Goal: Check status: Check status

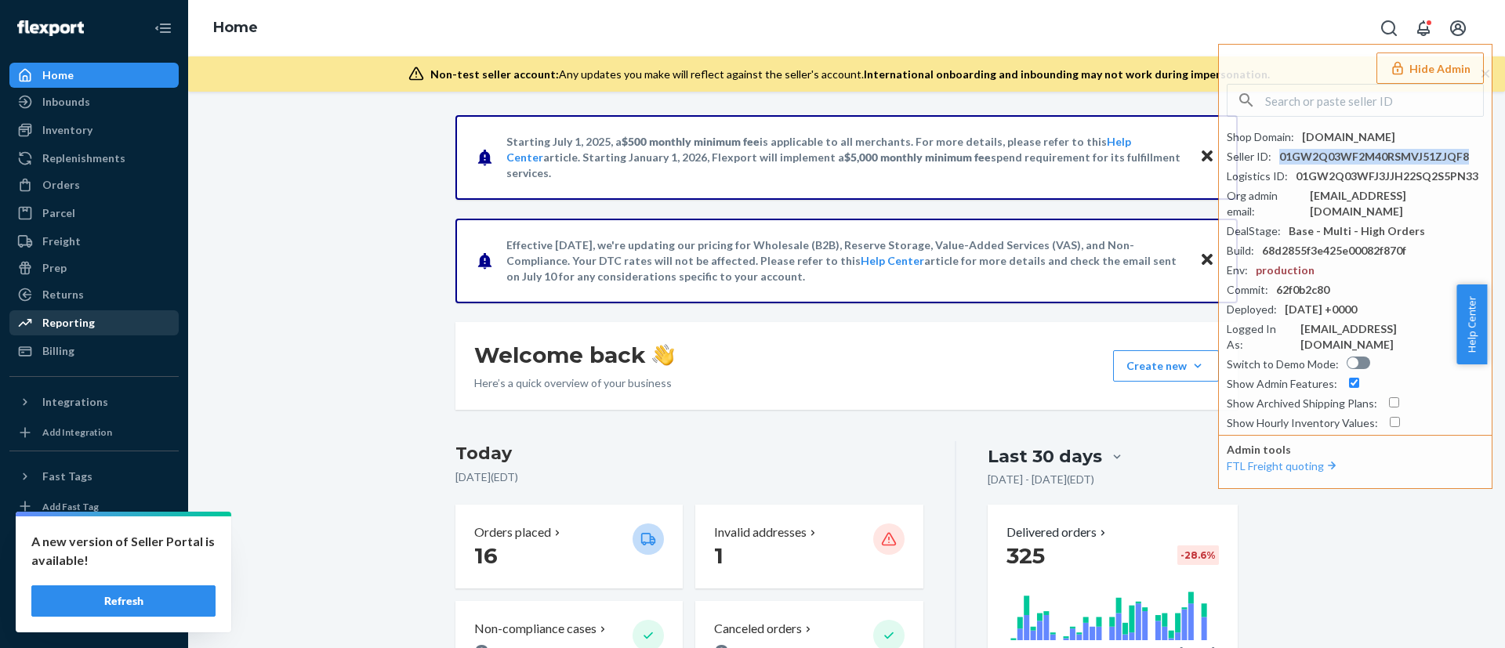
click at [112, 316] on div "Reporting" at bounding box center [94, 323] width 166 height 22
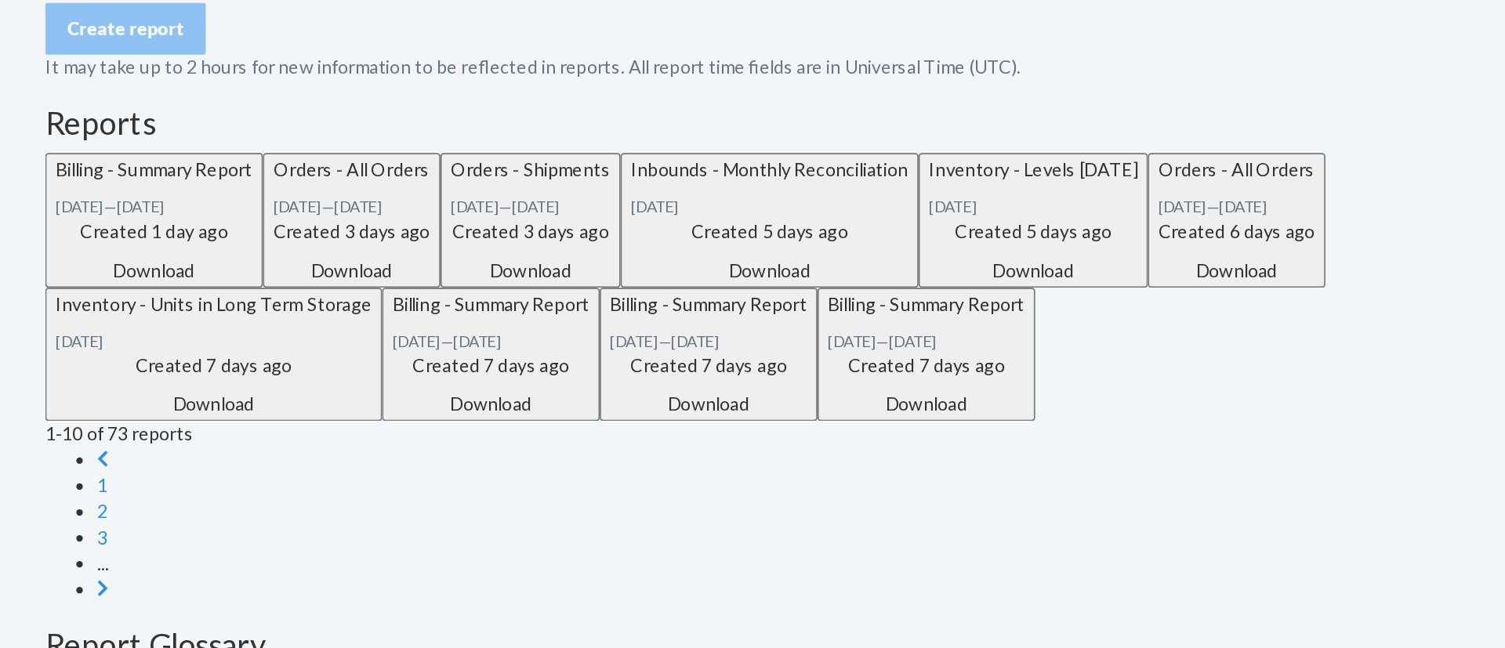
scroll to position [184, 0]
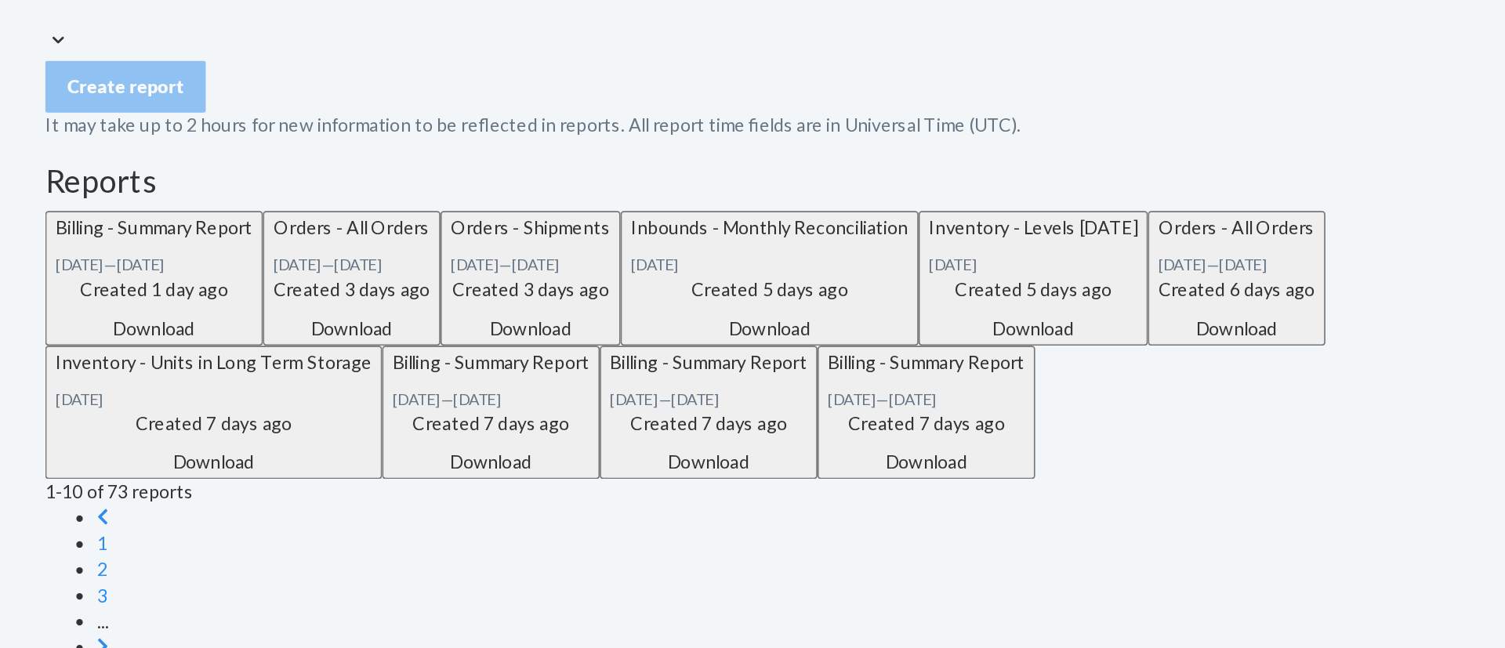
click at [1014, 613] on div "NEW Inbounds - Shipping Plan Reconciliation V2" at bounding box center [1087, 626] width 248 height 27
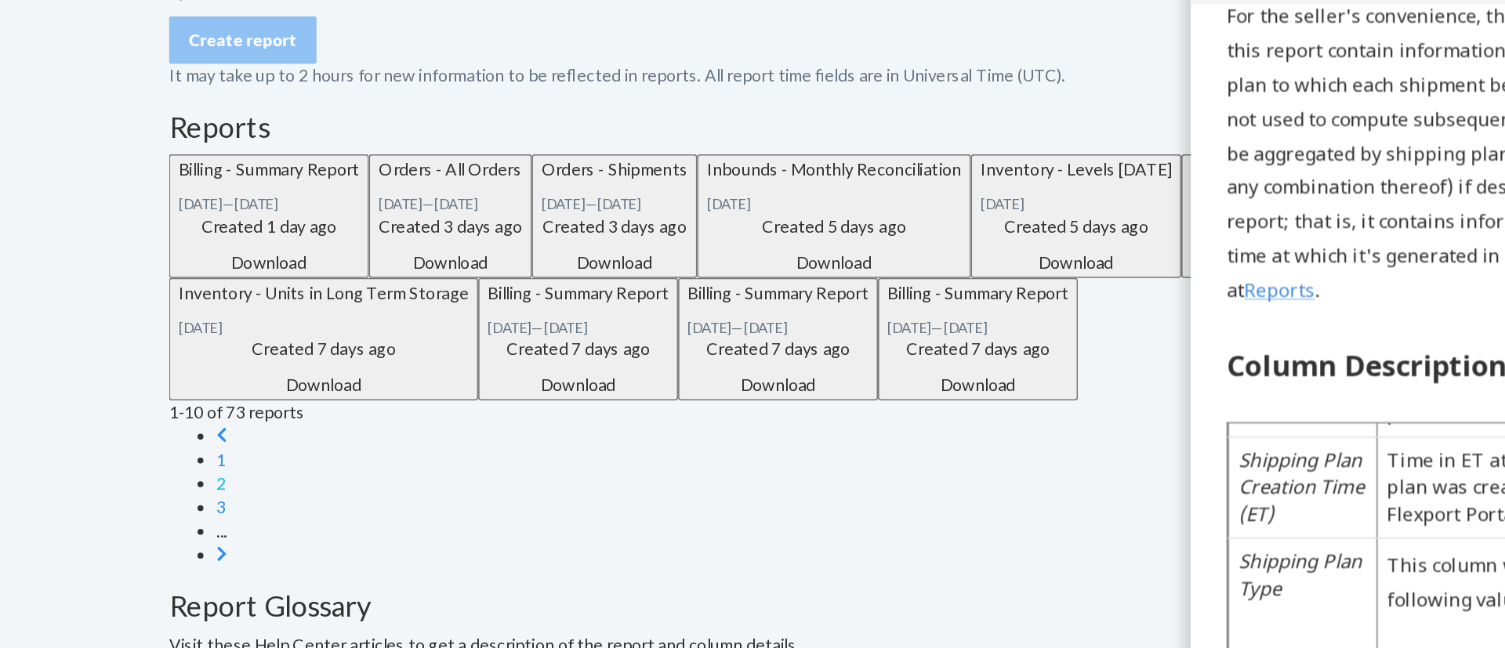
scroll to position [201, 0]
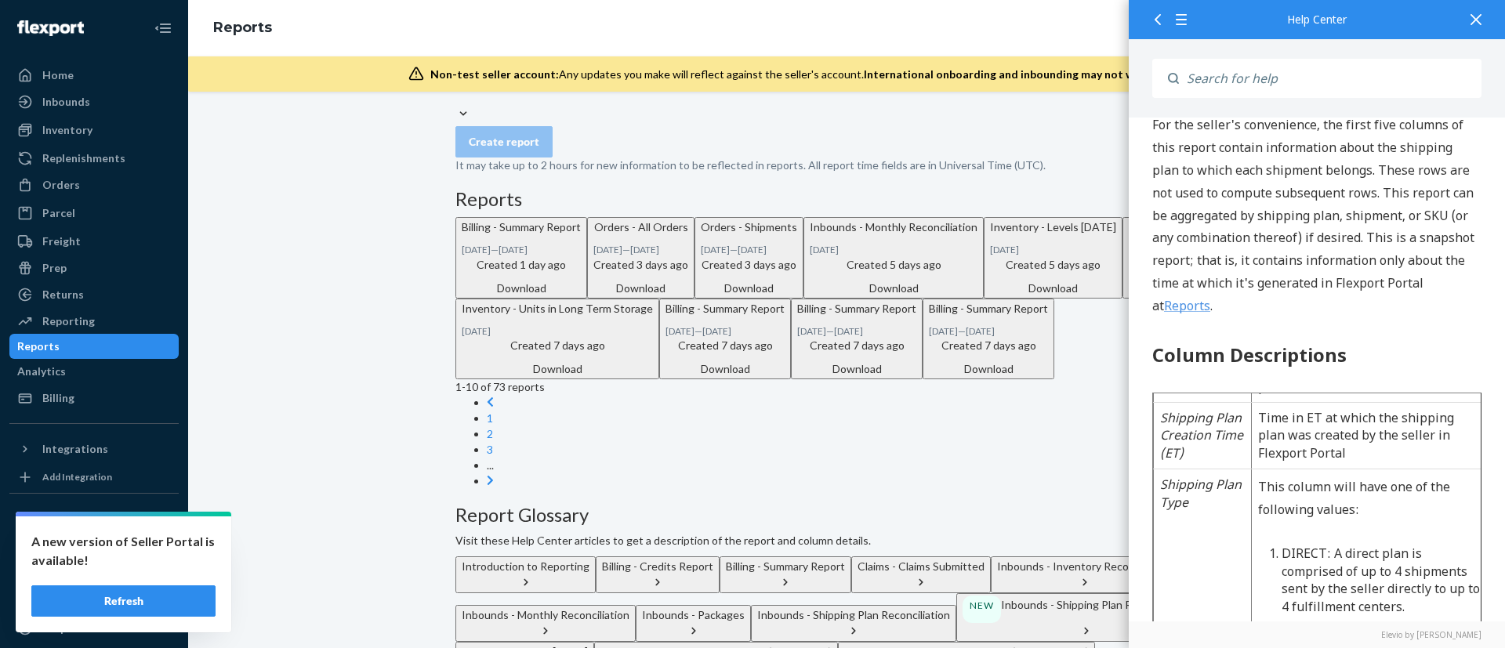
click at [1486, 16] on div at bounding box center [1476, 19] width 34 height 38
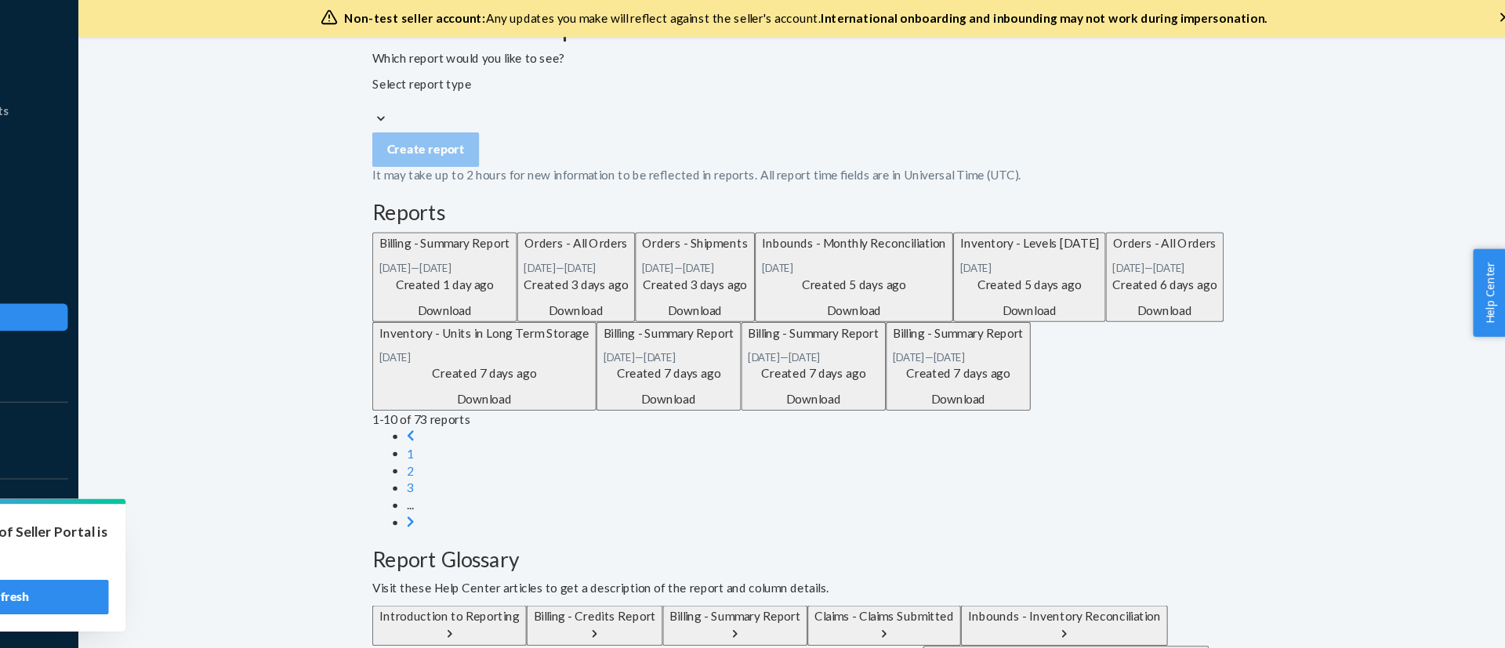
scroll to position [108, 0]
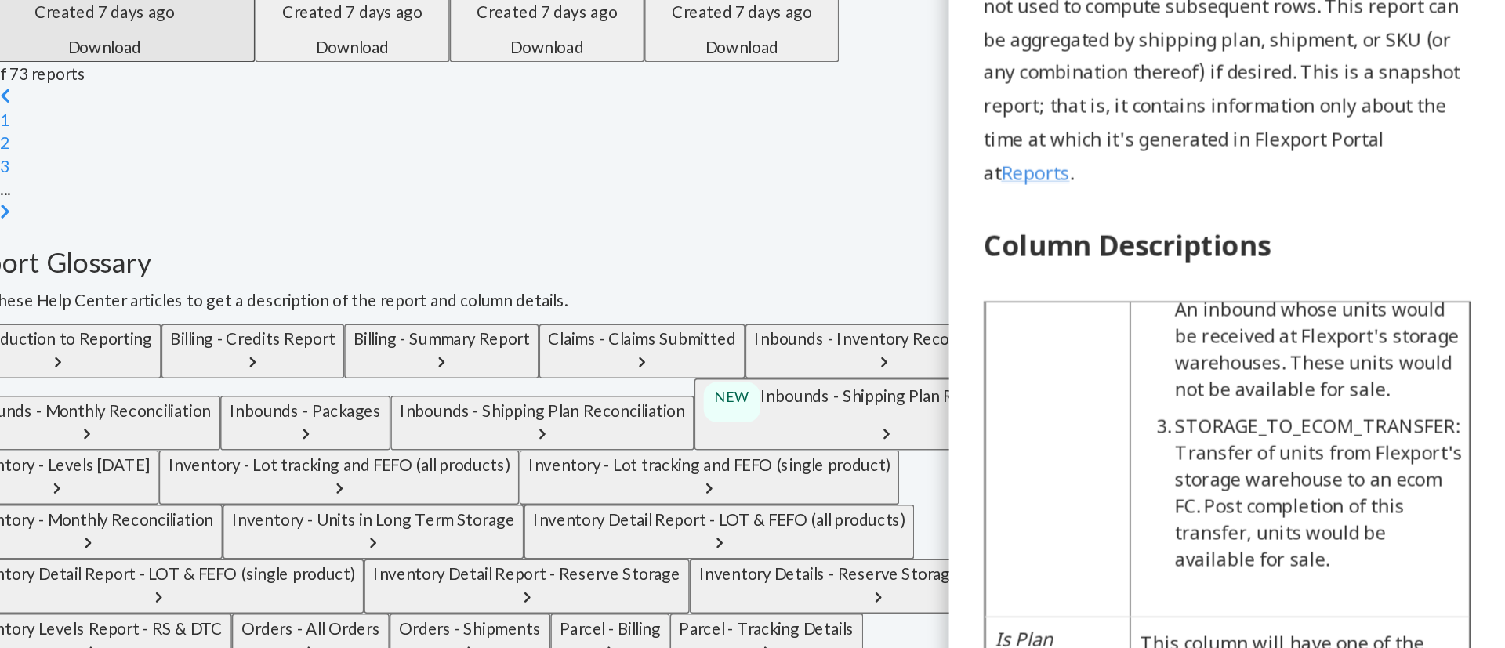
scroll to position [754, 0]
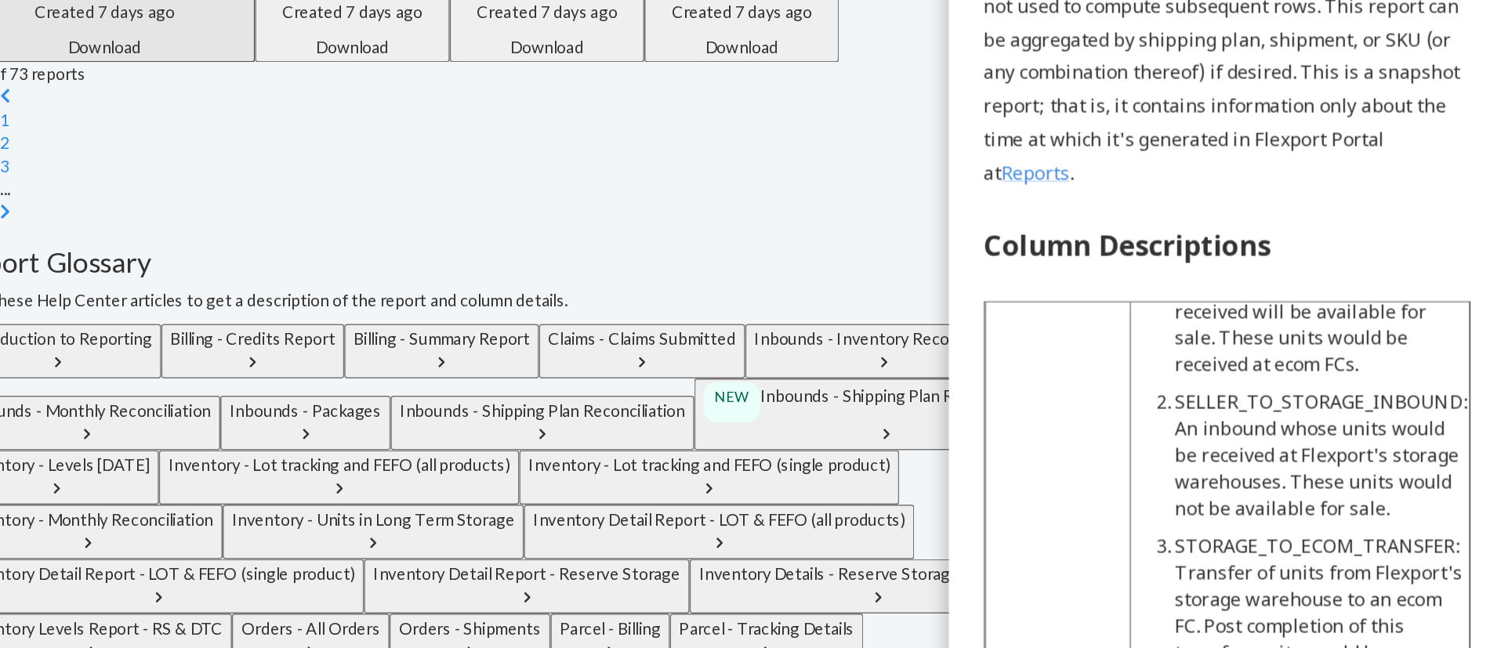
click at [1192, 38] on li "SELLER_TO_STORAGE_INBOUND: An inbound whose units would be received at Flexport…" at bounding box center [1200, 0] width 199 height 89
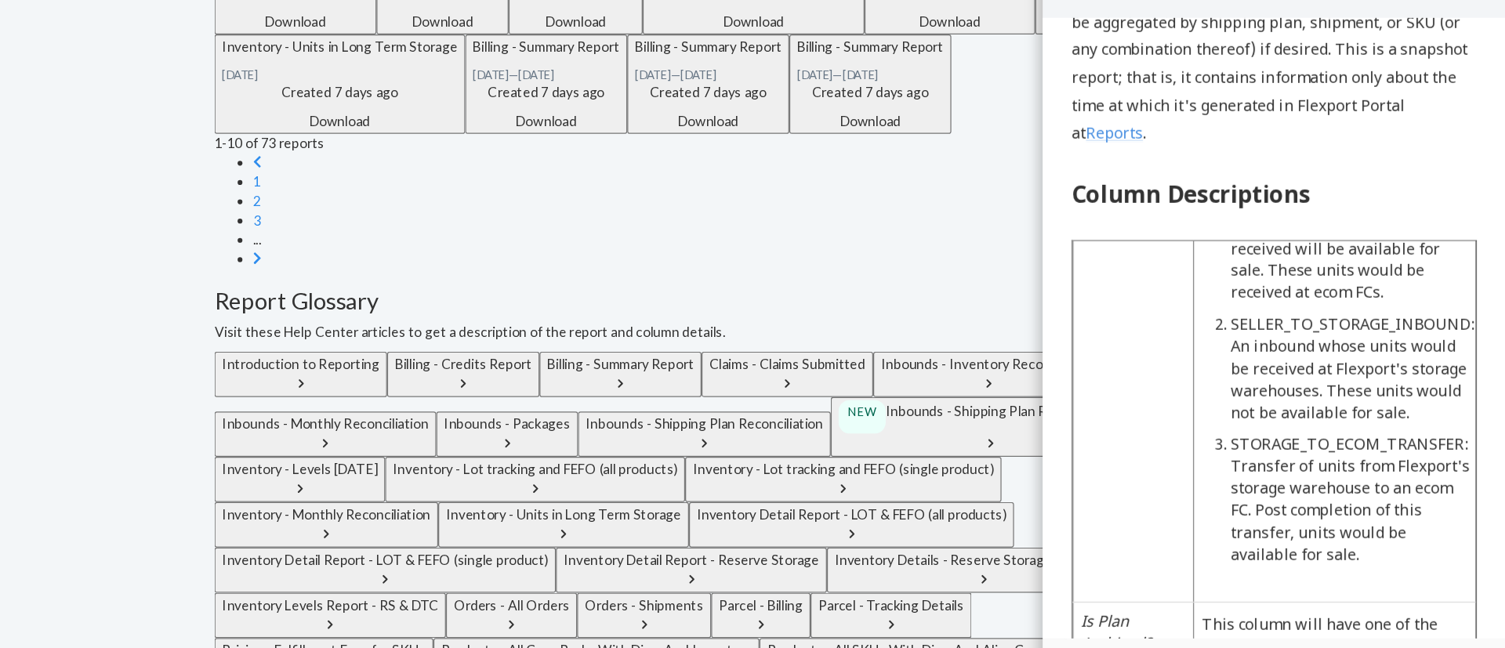
scroll to position [368, 0]
click at [1202, 142] on li "SELLER_TO_STORAGE_INBOUND: An inbound whose units would be received at Flexport…" at bounding box center [1295, 149] width 199 height 89
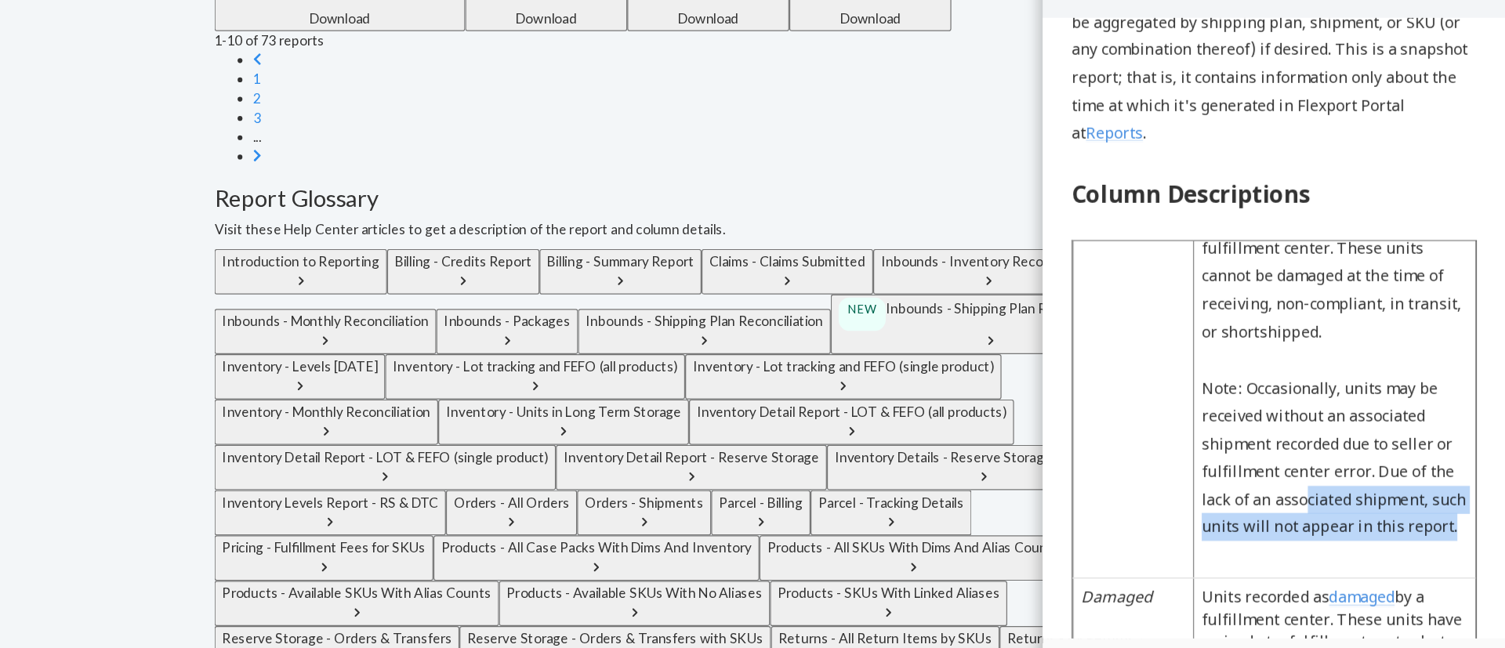
scroll to position [2183, 25]
drag, startPoint x: 1255, startPoint y: 276, endPoint x: 1396, endPoint y: 318, distance: 147.3
click at [1396, 318] on div "Inbounds - Shipping Plan Reconciliation Report V2 Report Purpose The purpose of…" at bounding box center [1231, 550] width 376 height 2708
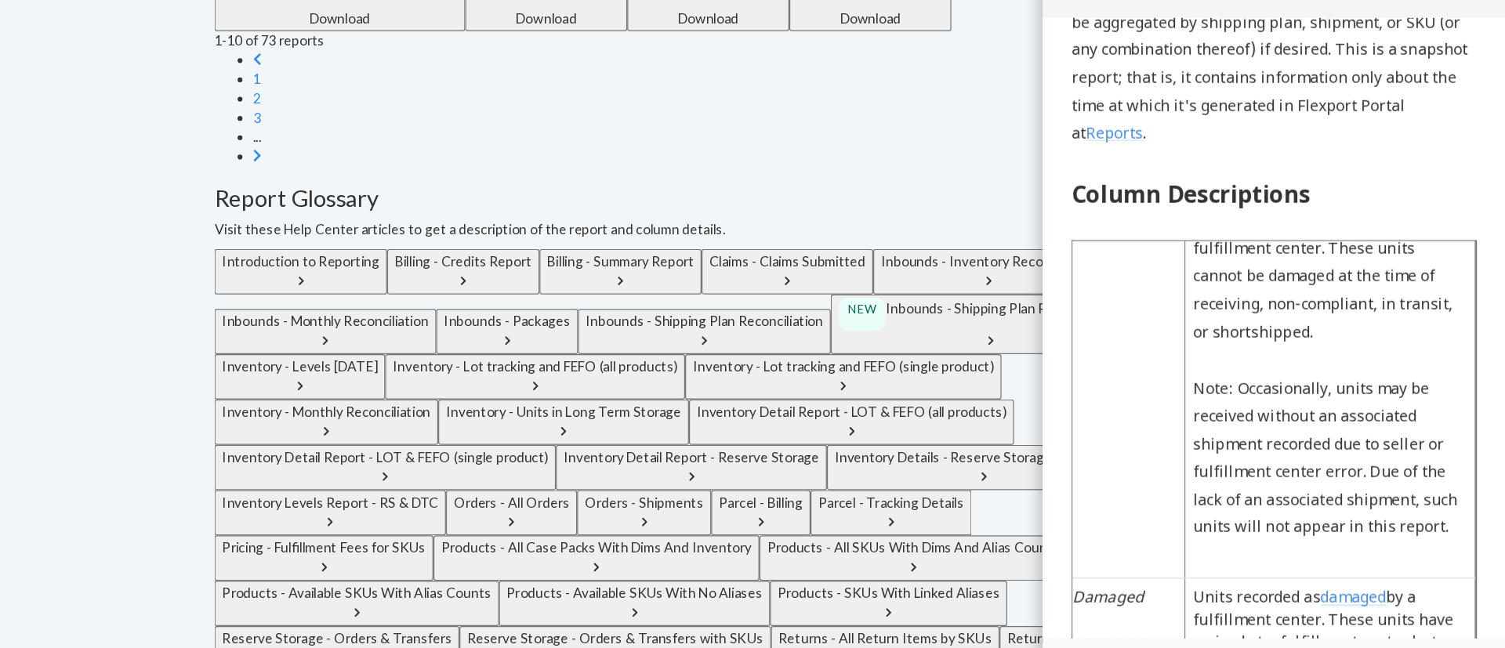
click at [1334, 212] on p "Note: Occasionally, units may be received without an associated shipment record…" at bounding box center [1276, 223] width 223 height 136
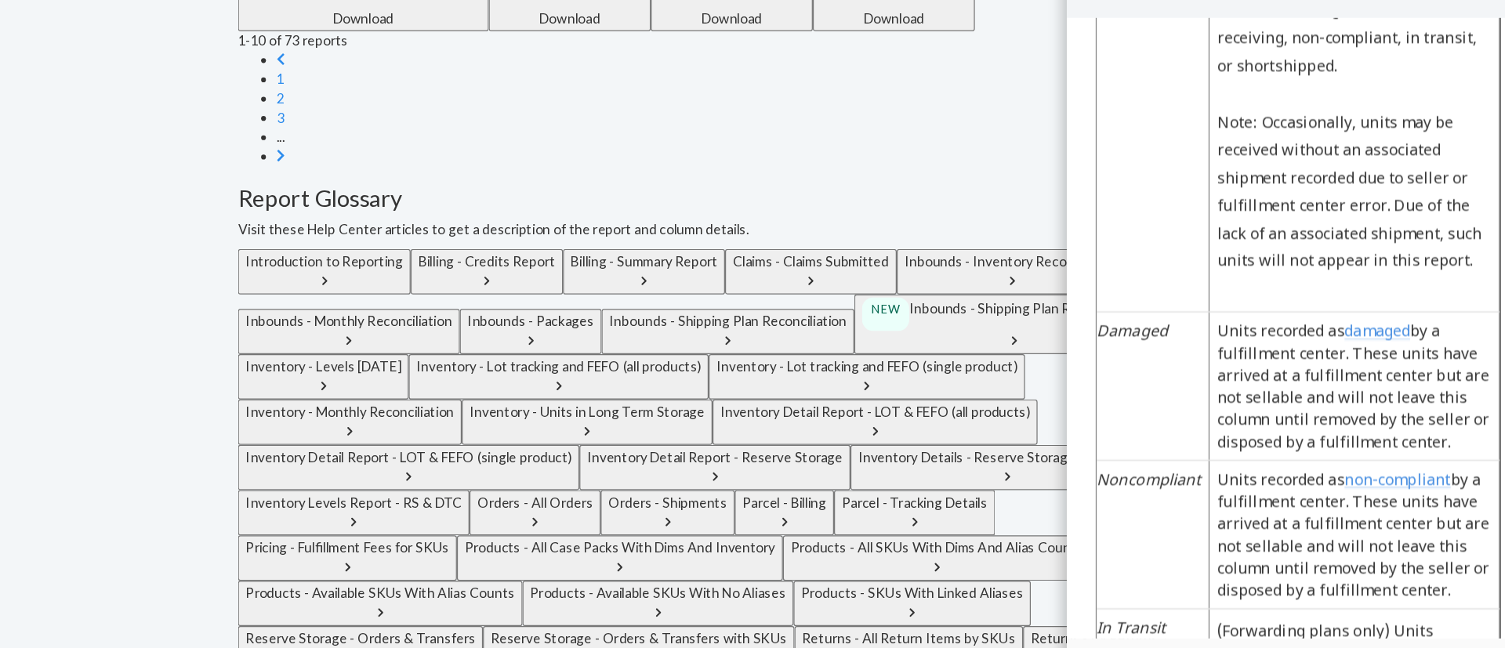
scroll to position [562, 0]
drag, startPoint x: 1395, startPoint y: 84, endPoint x: 1412, endPoint y: 131, distance: 49.8
click at [1412, 131] on div "Inbounds - Shipping Plan Reconciliation Report V2 Report Purpose The purpose of…" at bounding box center [1254, 284] width 376 height 2708
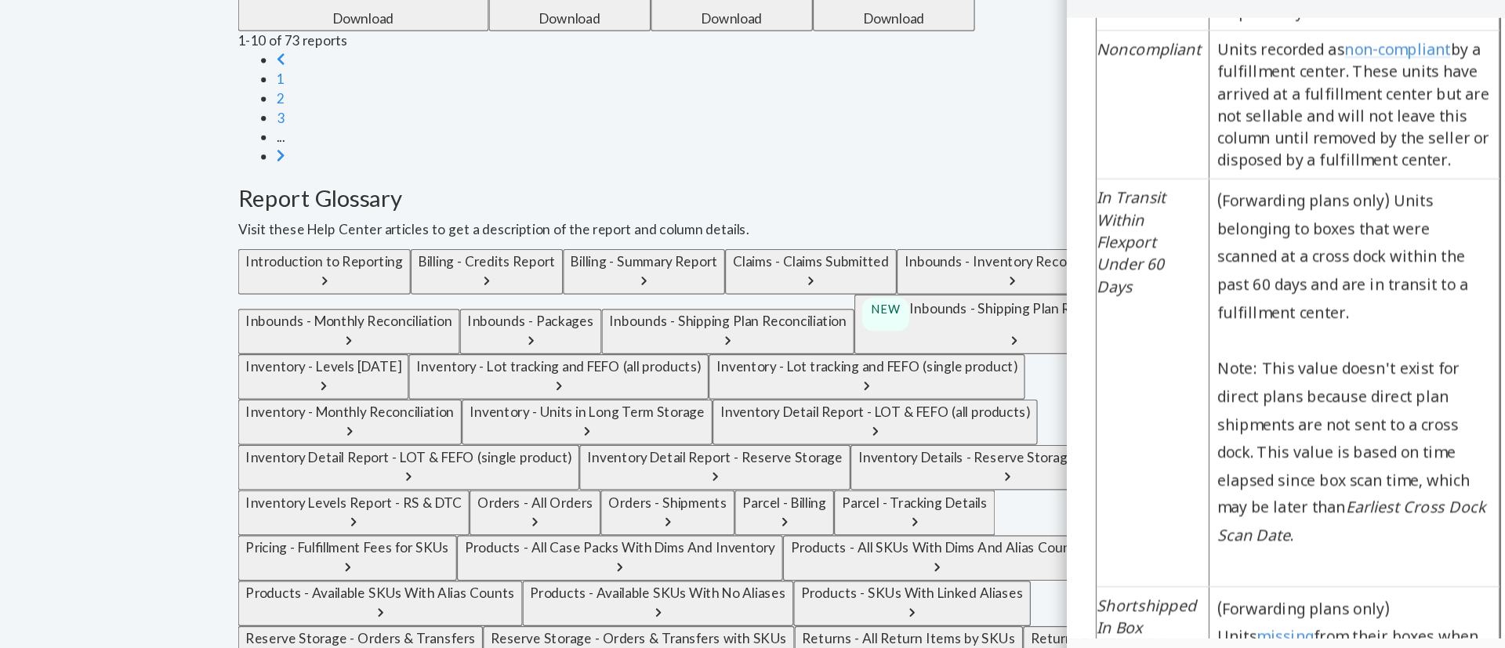
scroll to position [576, 0]
click at [1321, 167] on p "Note: This value doesn't exist for direct plans because direct plan shipments a…" at bounding box center [1299, 168] width 223 height 158
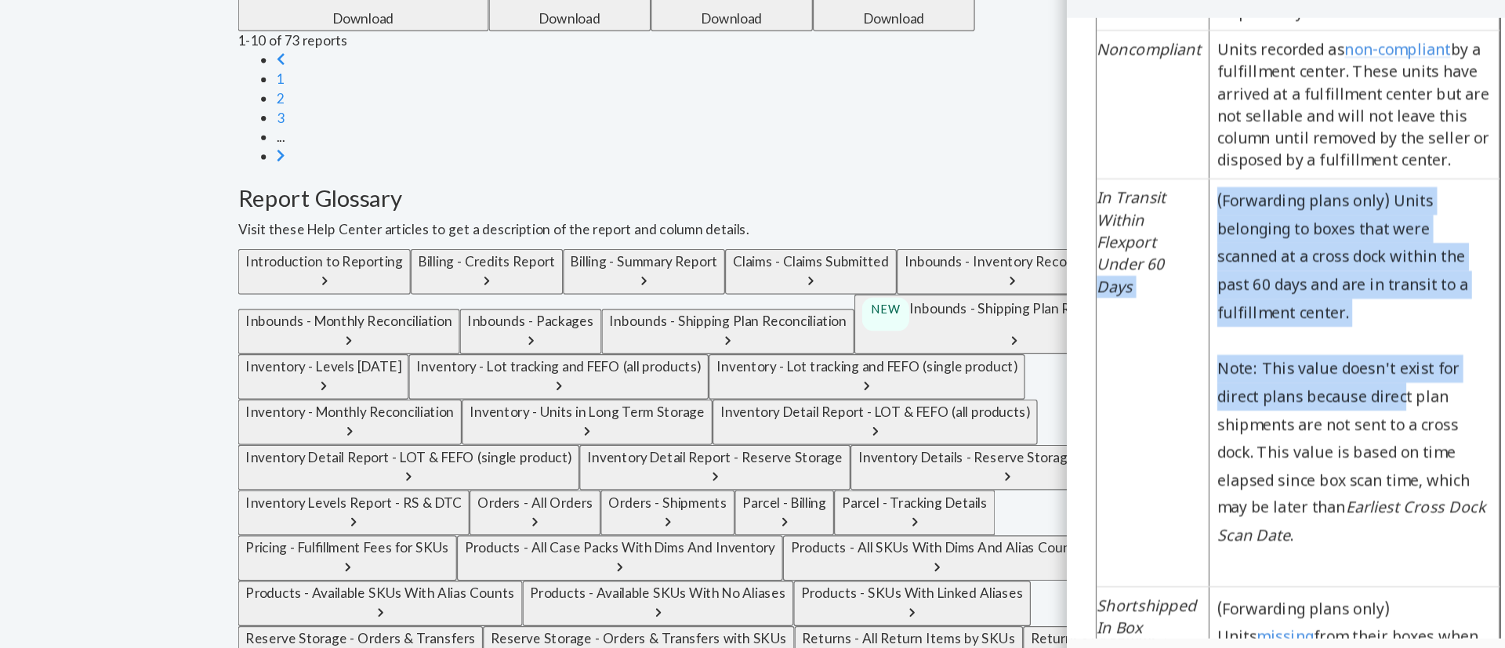
scroll to position [2532, 0]
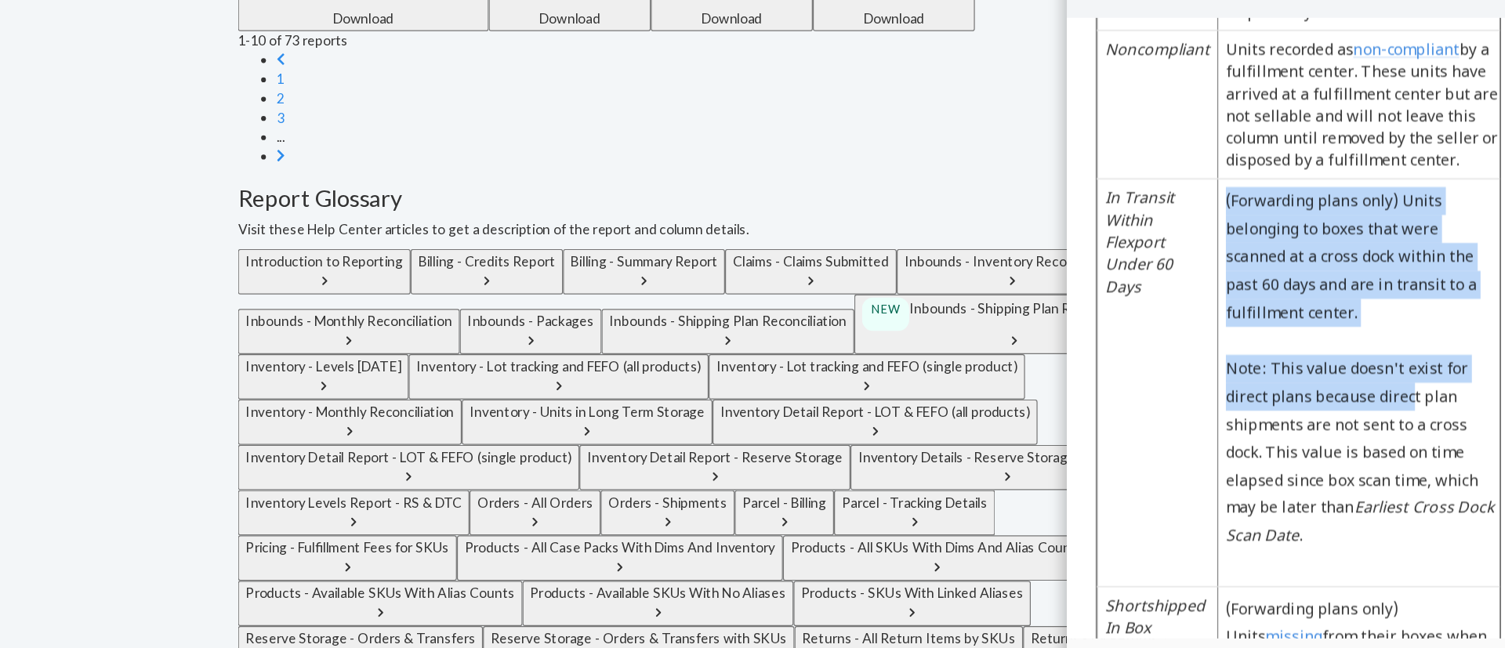
drag, startPoint x: 1321, startPoint y: 167, endPoint x: 1130, endPoint y: 184, distance: 191.3
click at [1130, 184] on tr "In Transit Within Flexport Under 60 Days (Forwarding plans only) Units belongin…" at bounding box center [1258, 112] width 334 height 332
click at [1130, 184] on td "In Transit Within Flexport Under 60 Days" at bounding box center [1140, 112] width 98 height 332
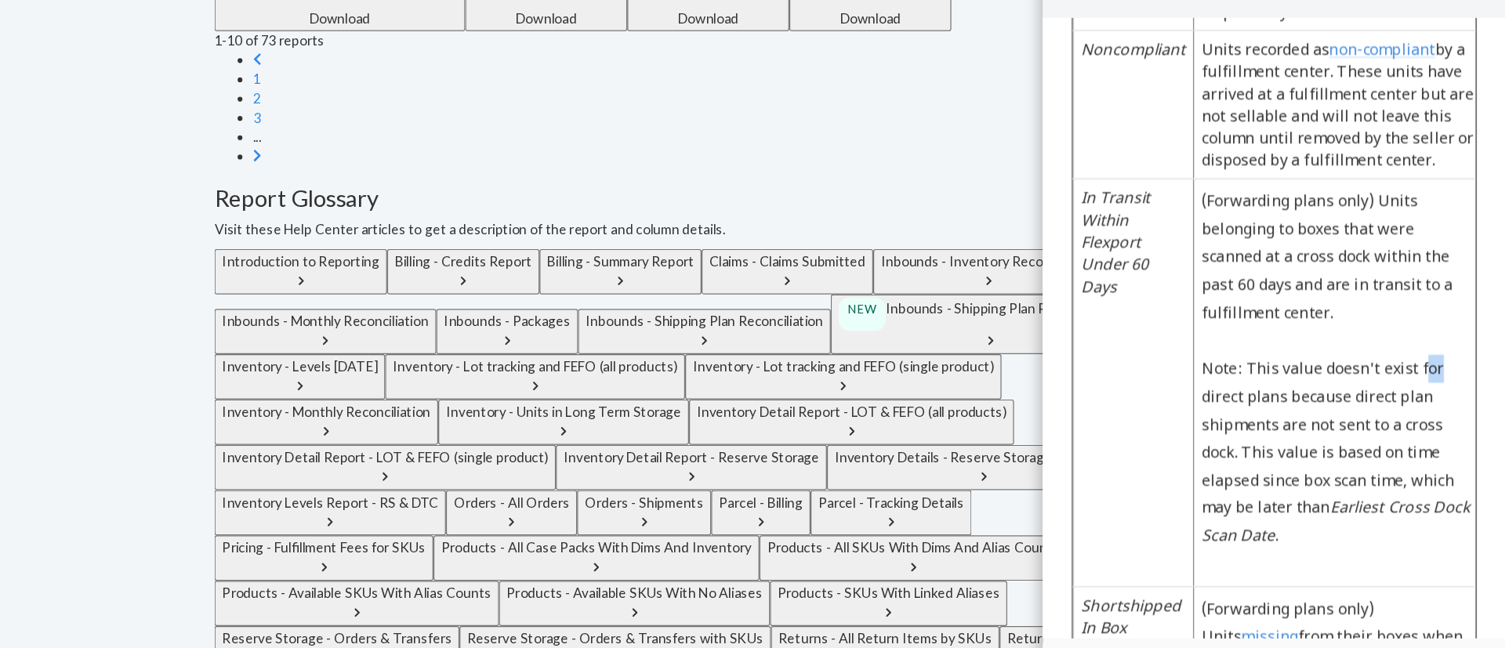
scroll to position [2532, 25]
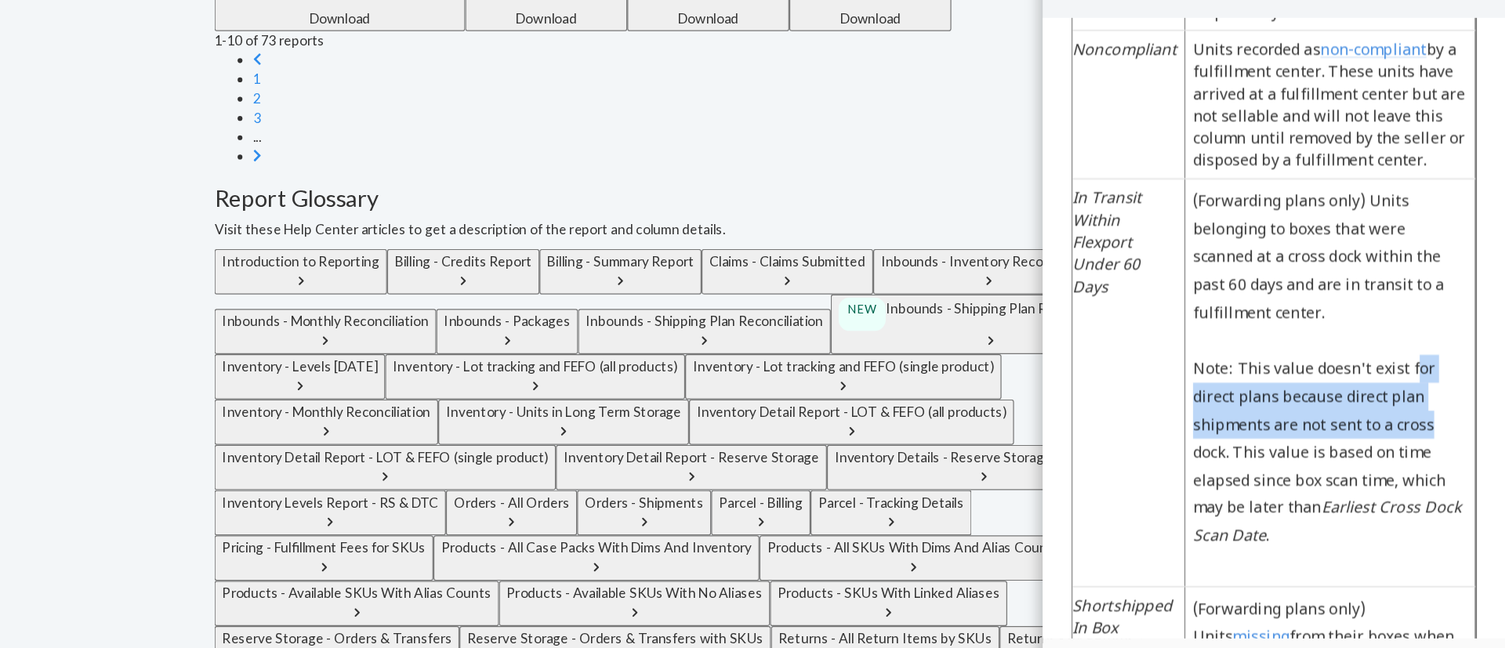
drag, startPoint x: 1342, startPoint y: 129, endPoint x: 1417, endPoint y: 209, distance: 109.8
click at [1417, 209] on html "Inbounds - Shipping Plan Reconciliation Report V2 Report Purpose The purpose of…" at bounding box center [1231, 284] width 376 height 2708
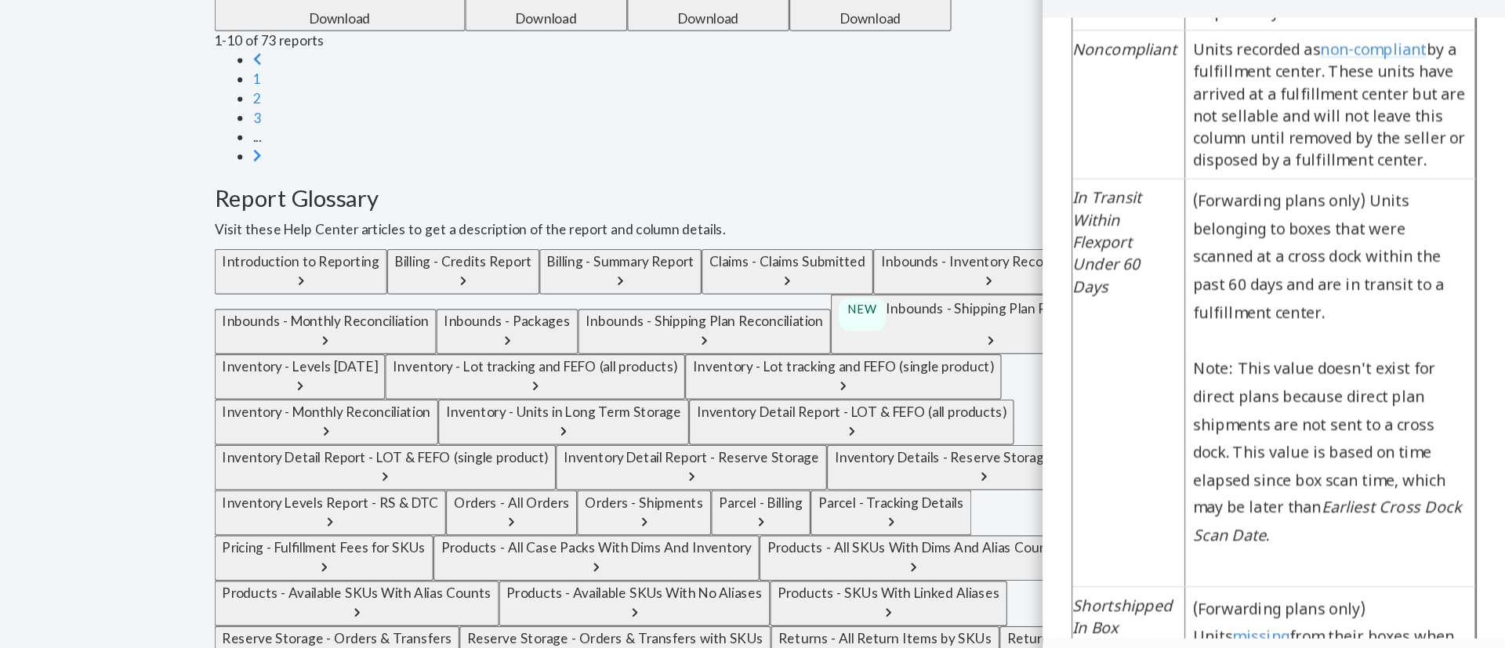
click at [1296, 65] on p "(Forwarding plans only) Units belonging to boxes that were scanned at a cross d…" at bounding box center [1276, 8] width 223 height 113
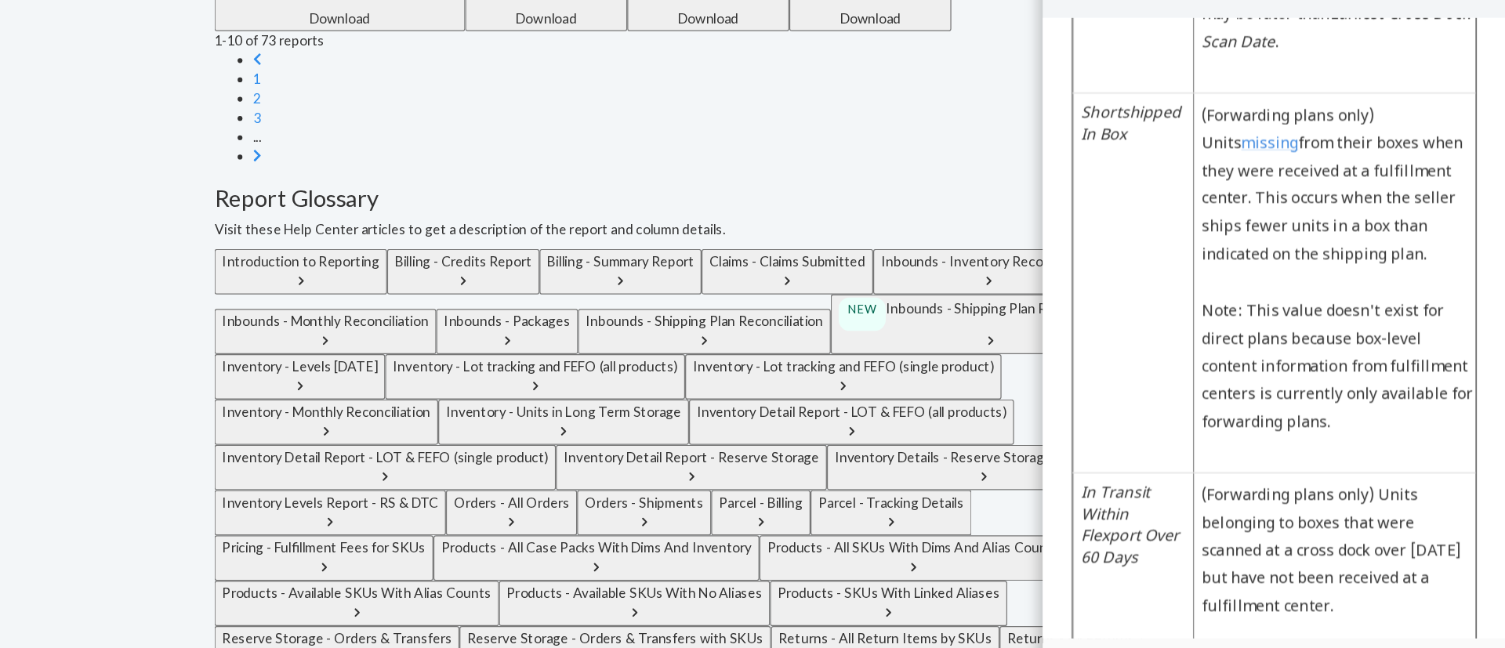
scroll to position [2927, 2]
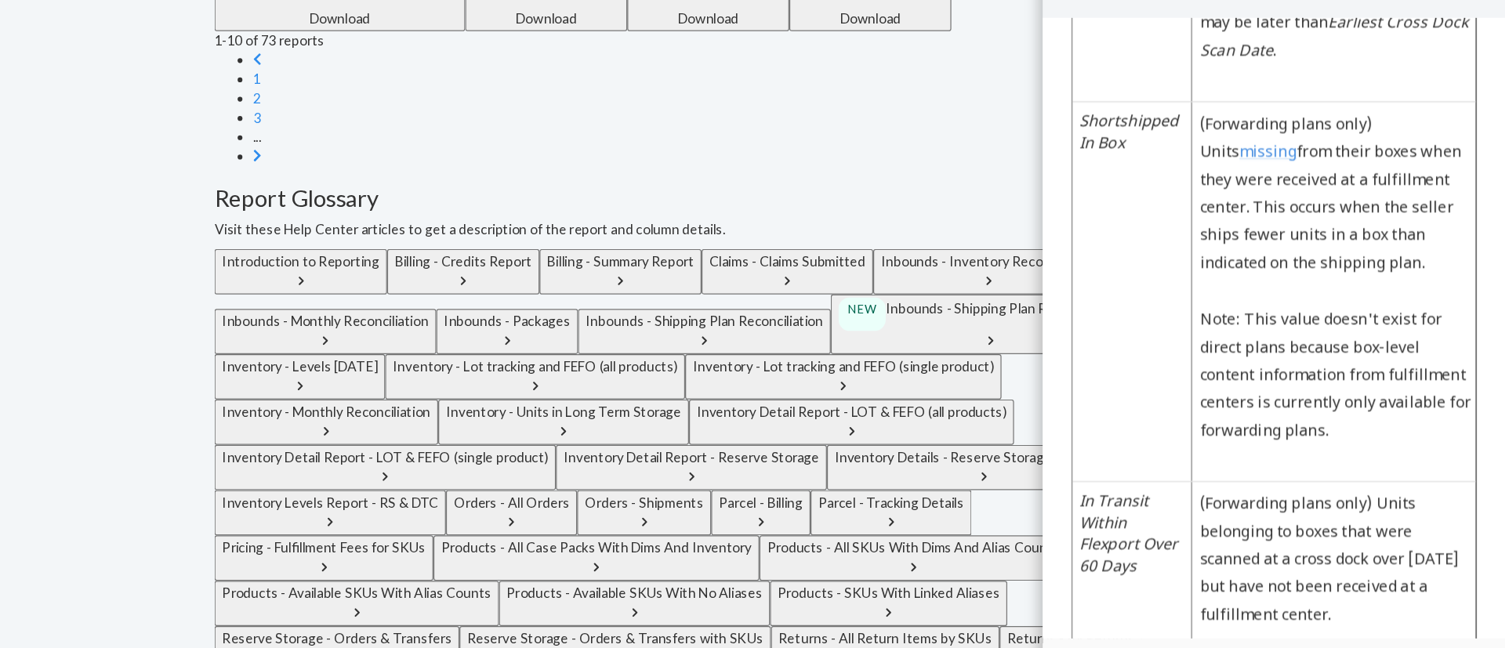
click at [633, 238] on div "Create a New Report Which report would you like to see? Select report type Crea…" at bounding box center [846, 2] width 782 height 472
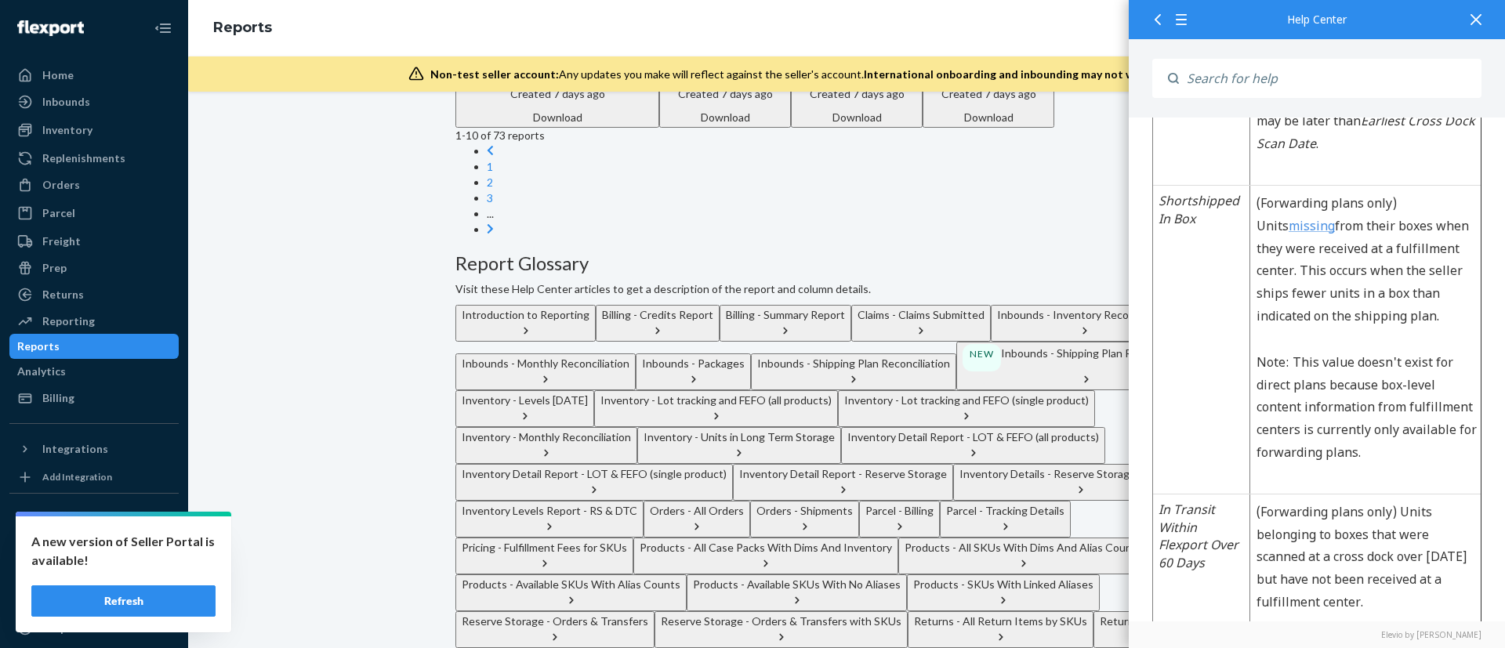
click at [296, 407] on div "We're excited to announce an enhanced inventory aging system that provides more…" at bounding box center [847, 155] width 1294 height 986
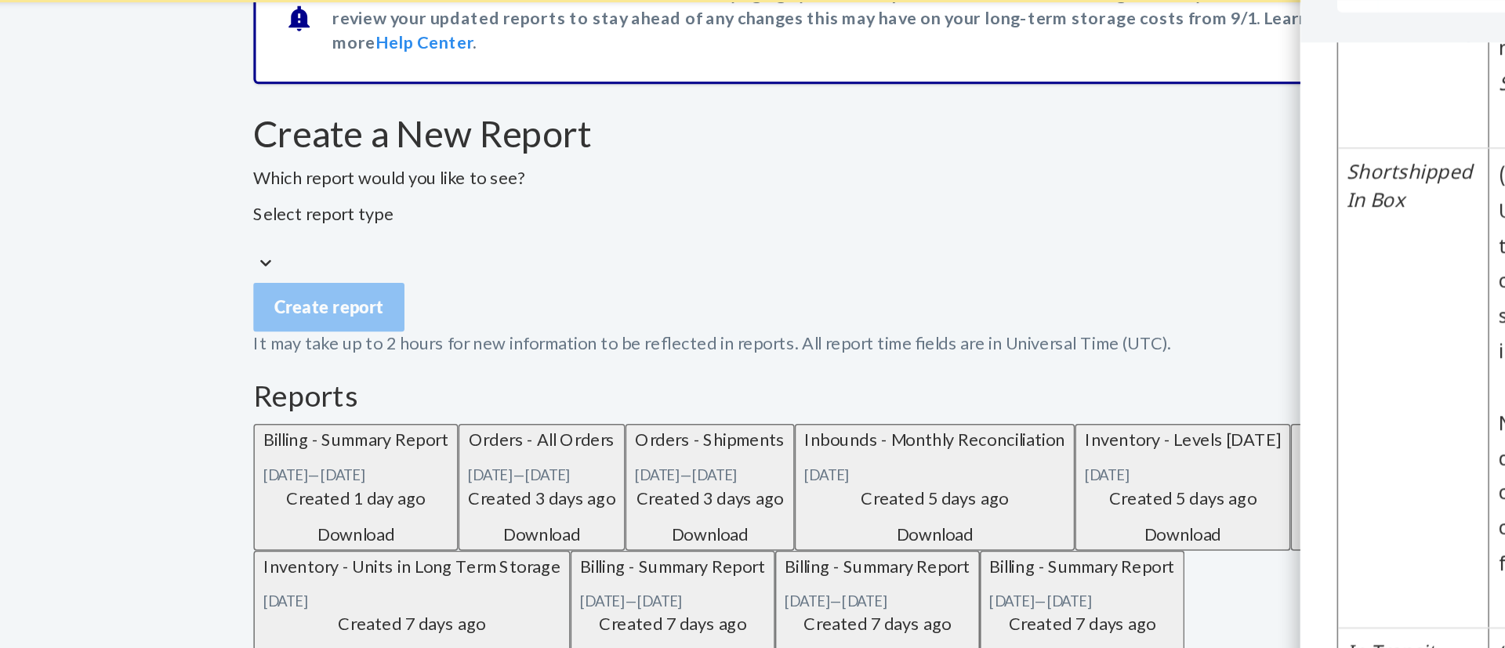
scroll to position [53, 0]
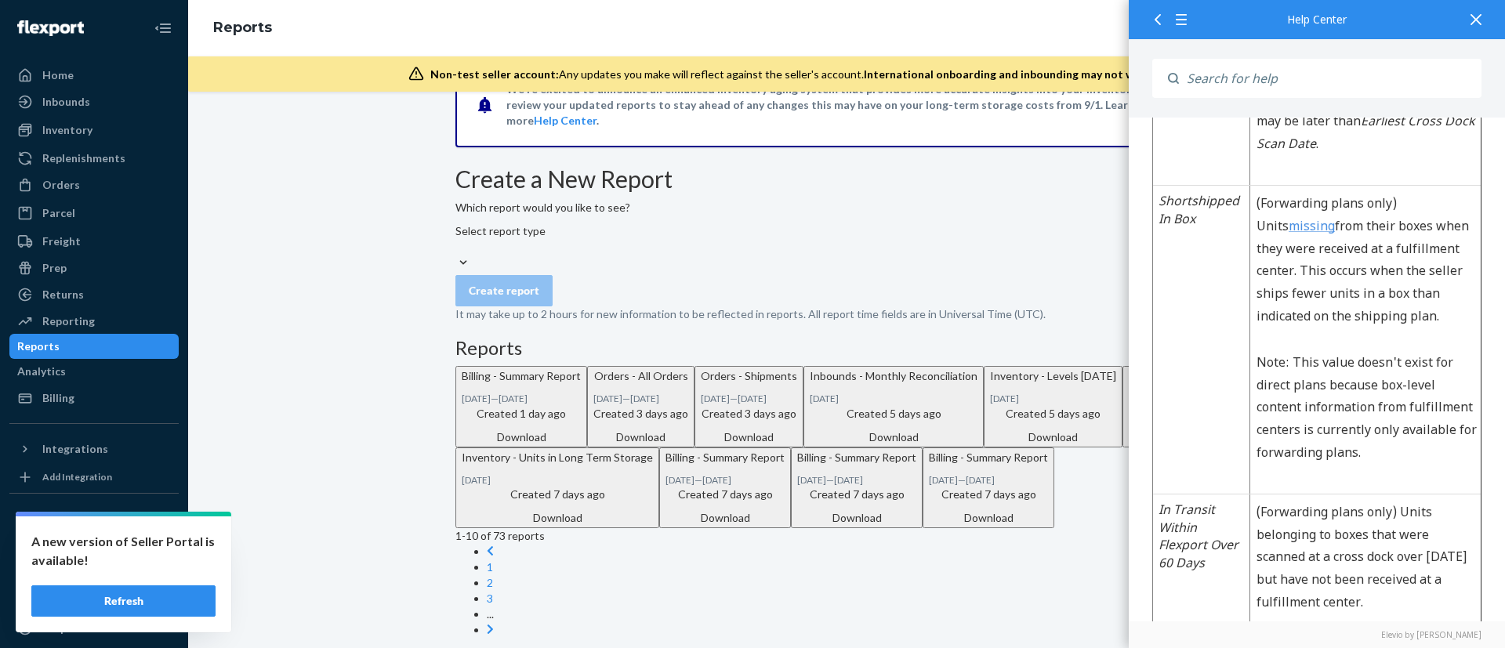
click at [1177, 4] on div at bounding box center [1184, 19] width 28 height 38
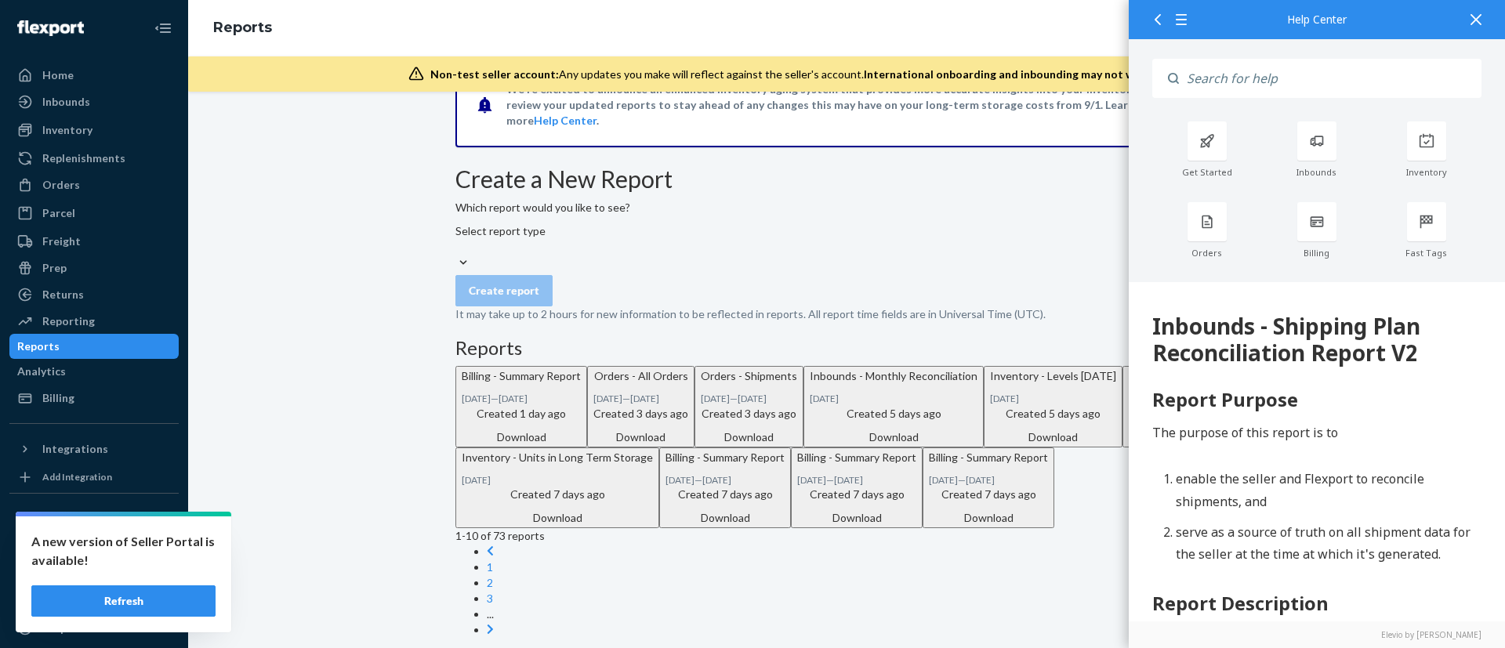
click at [1150, 34] on div at bounding box center [1155, 19] width 28 height 38
click at [1473, 17] on icon at bounding box center [1476, 19] width 11 height 11
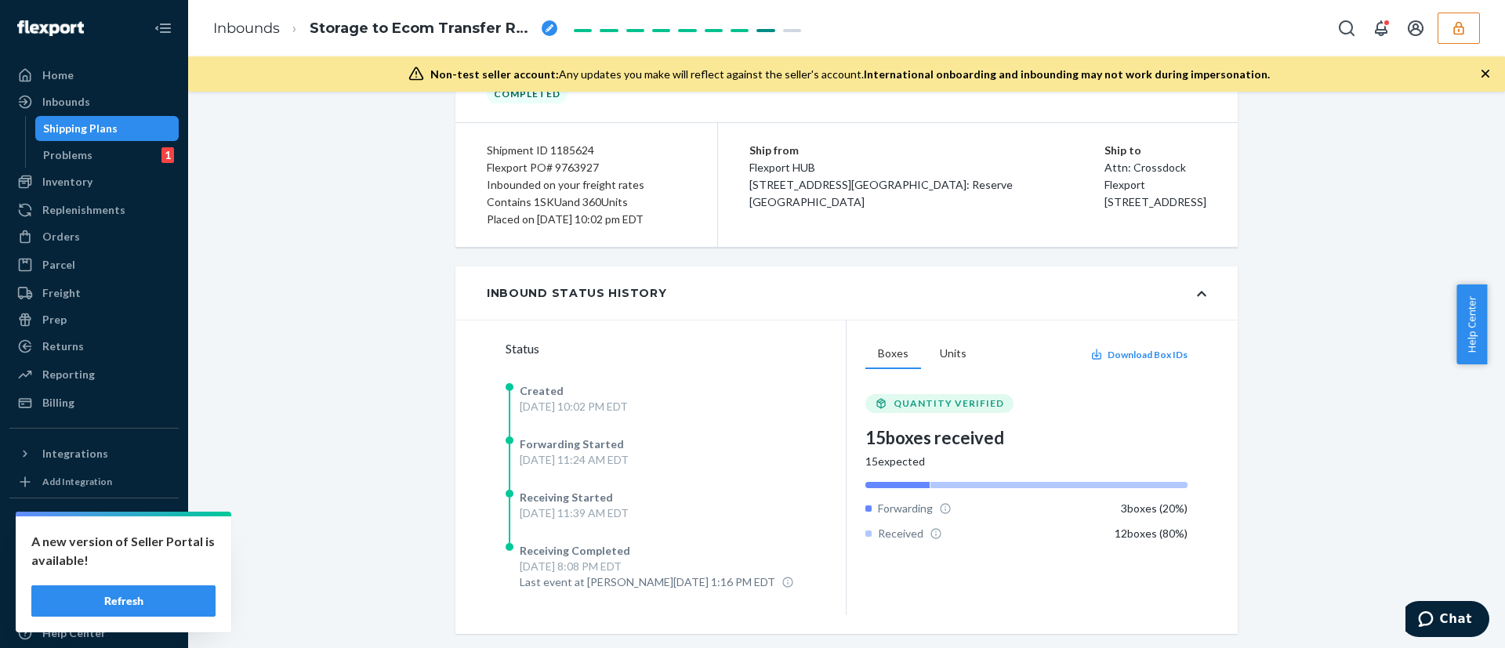
scroll to position [96, 0]
click at [979, 38] on div "Inbounds Storage to Ecom Transfer RPCNHC2RPW8JH" at bounding box center [846, 28] width 1317 height 56
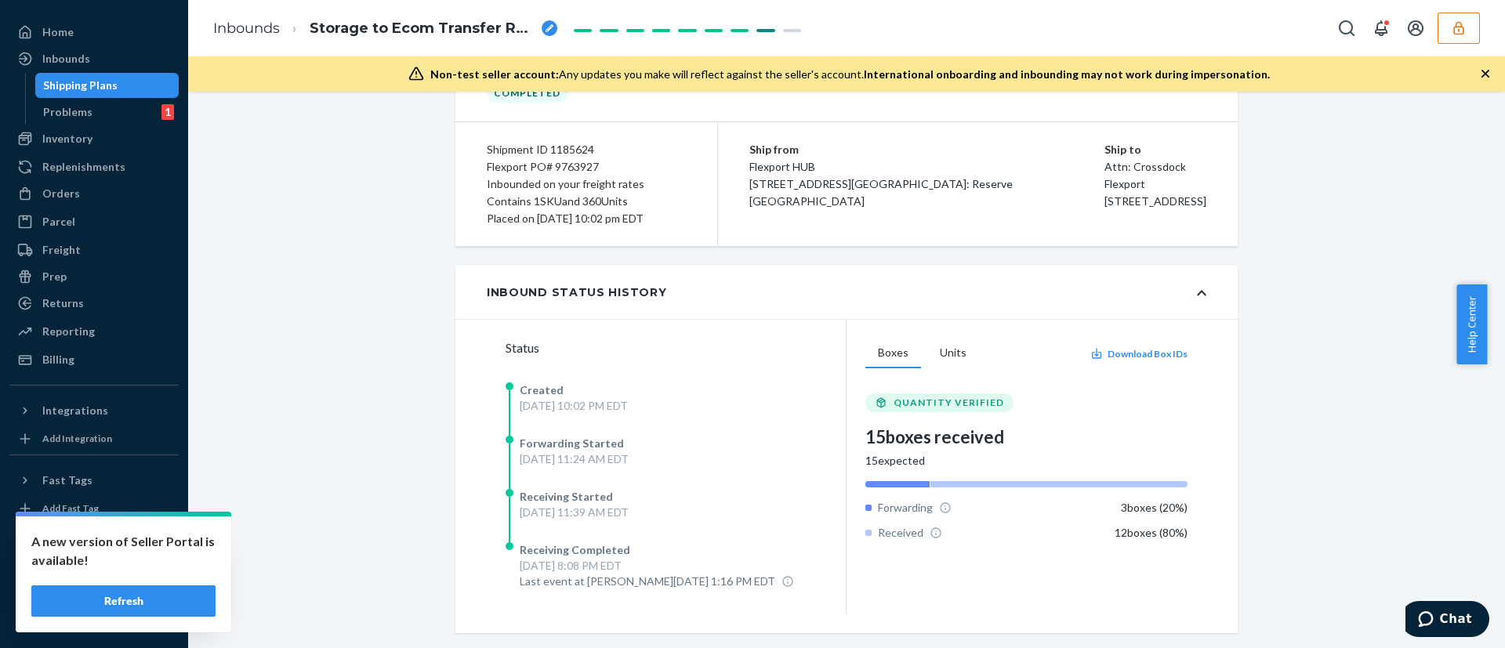
click at [162, 588] on button "Refresh" at bounding box center [123, 601] width 184 height 31
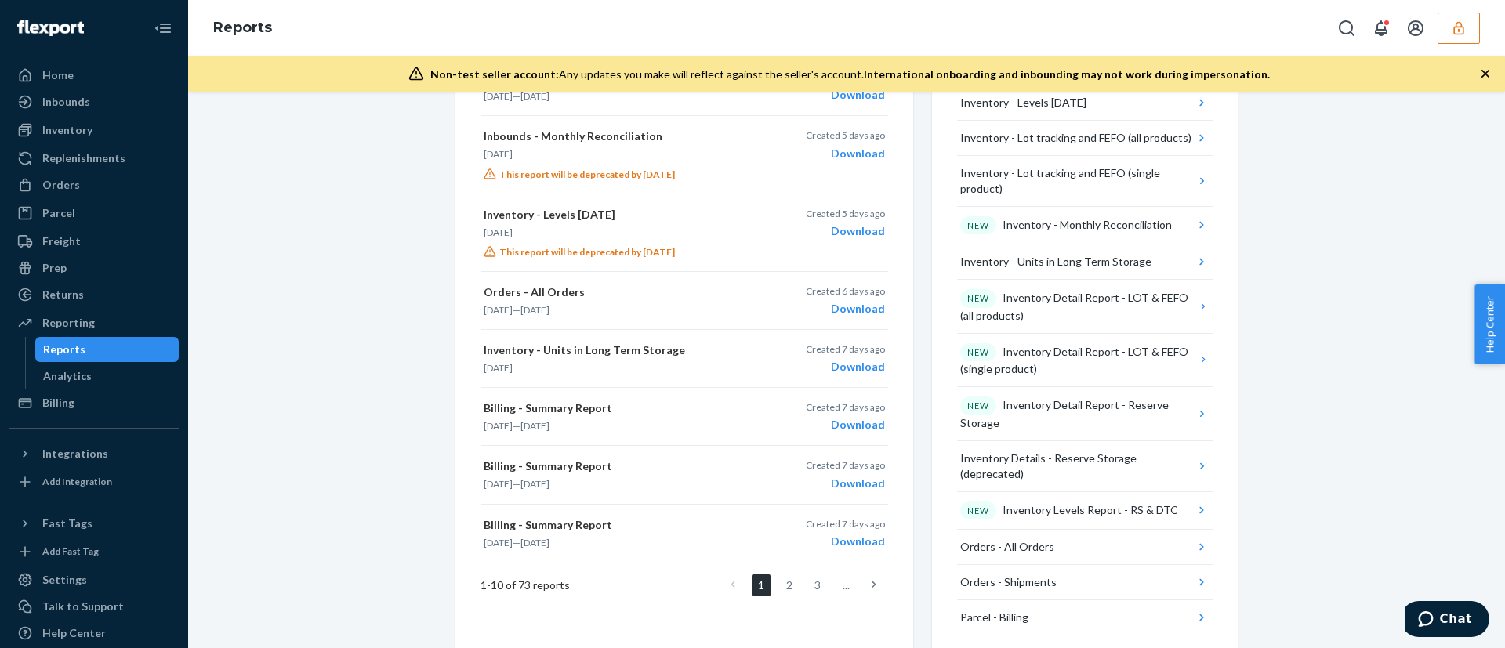
scroll to position [853, 0]
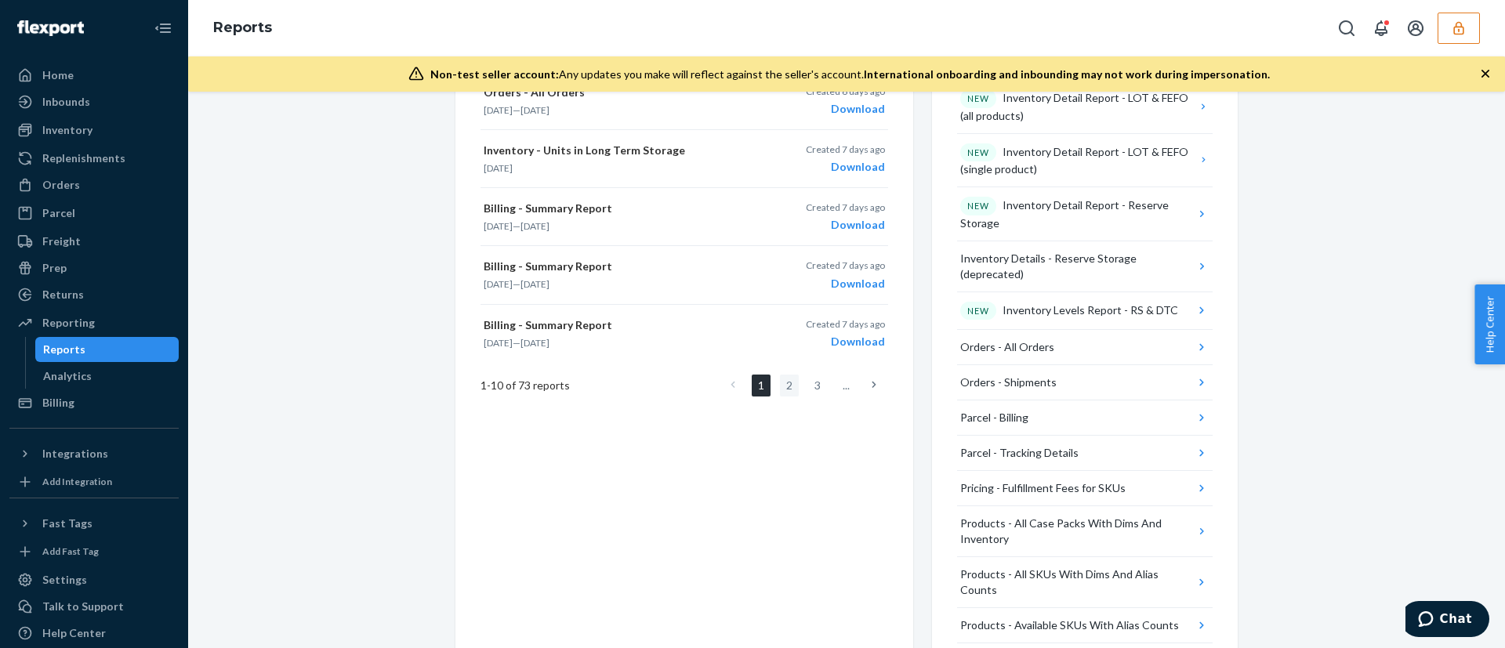
click at [780, 379] on link "2" at bounding box center [789, 386] width 19 height 22
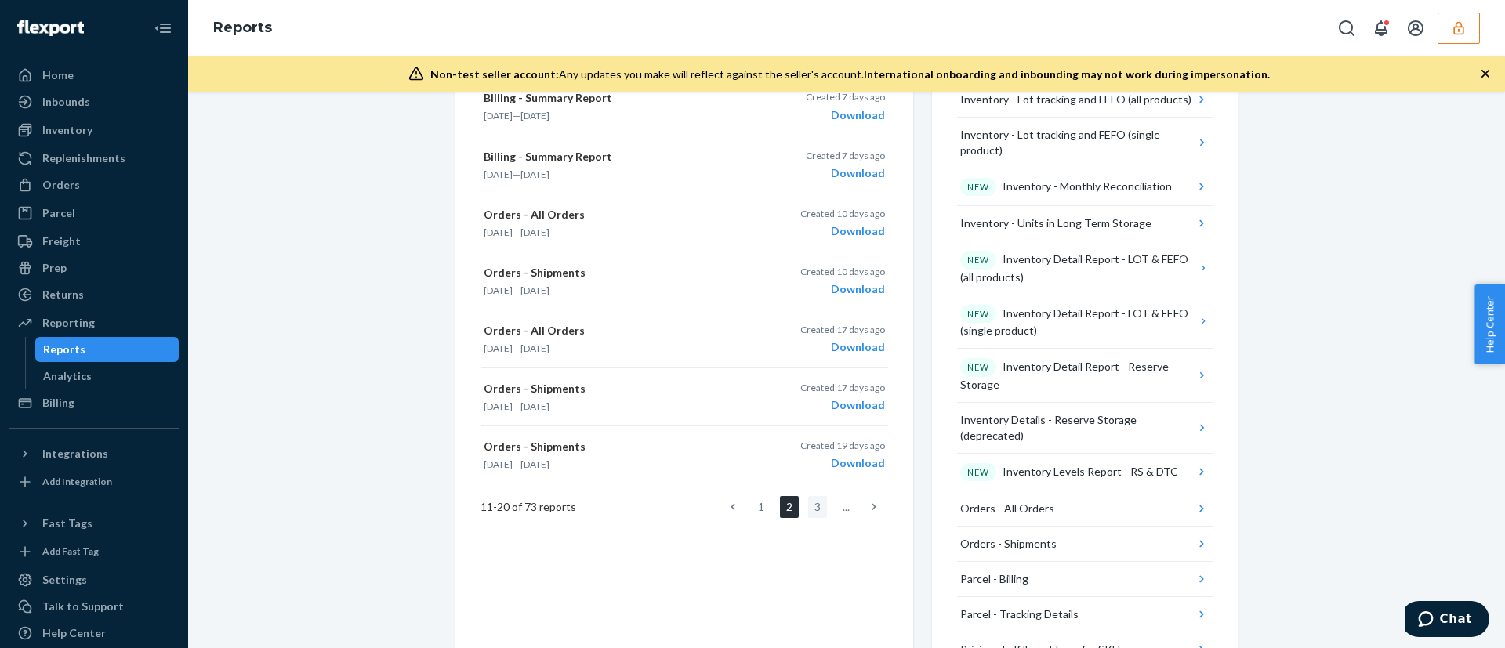
scroll to position [713, 0]
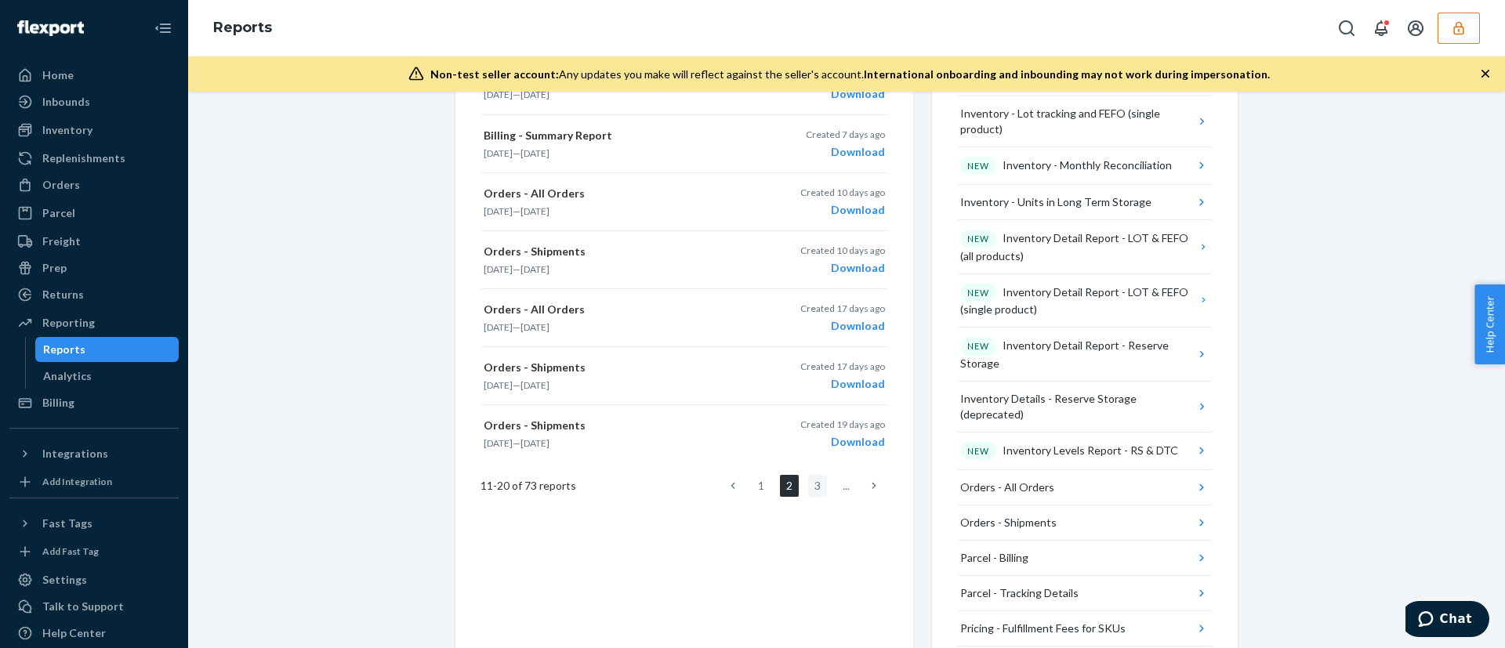
click at [808, 479] on link "3" at bounding box center [817, 486] width 19 height 22
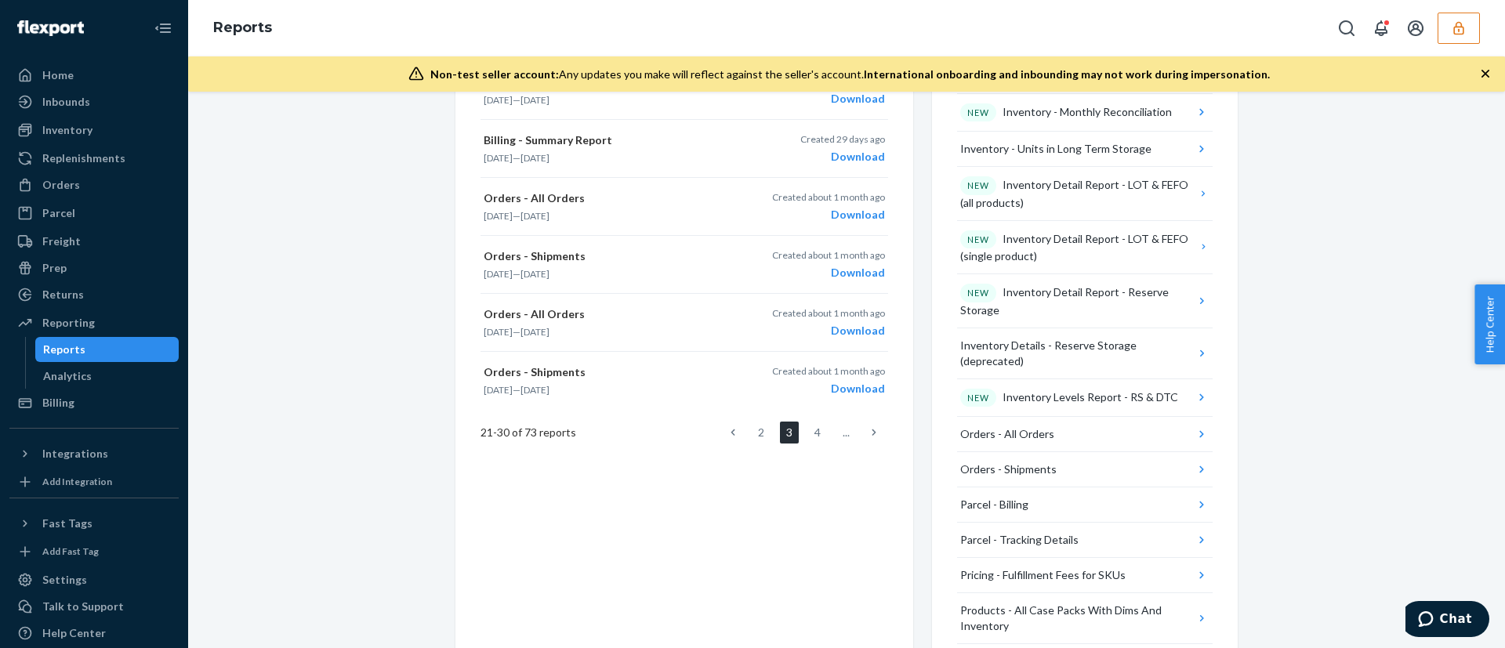
scroll to position [774, 0]
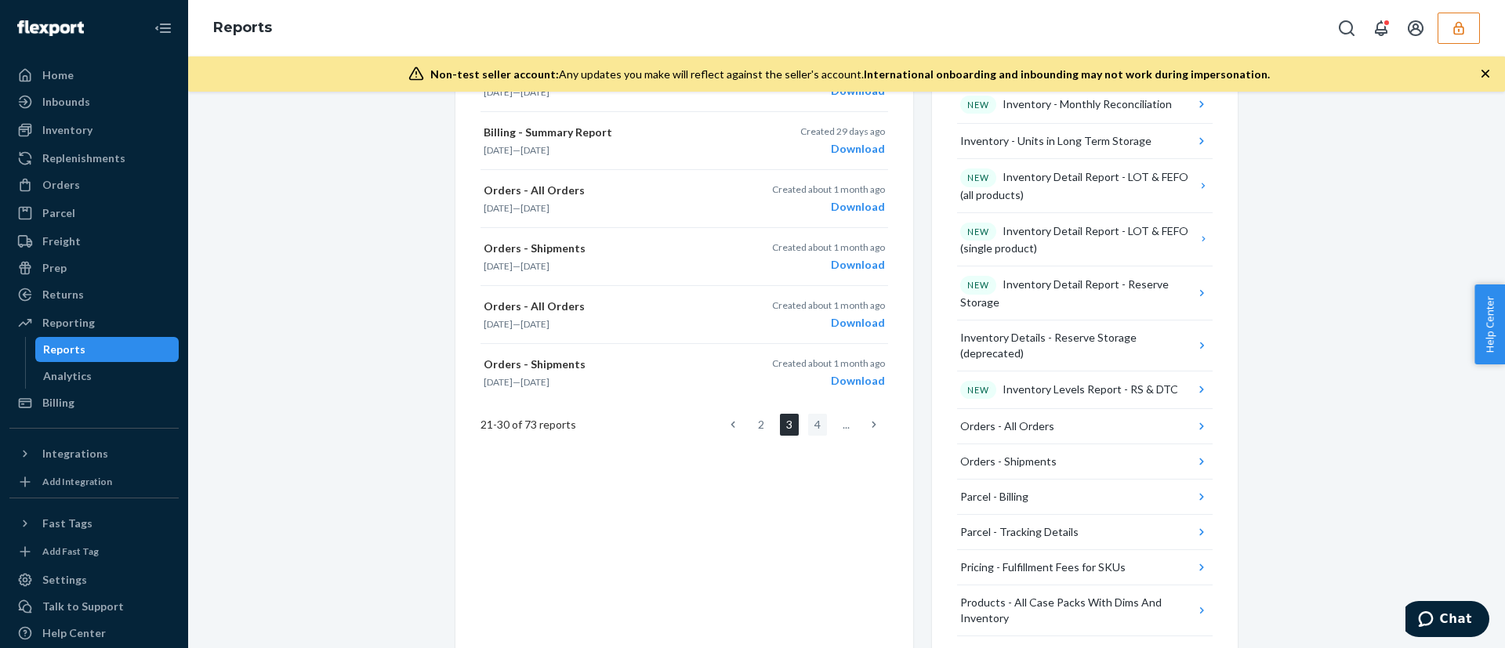
click at [808, 433] on link "4" at bounding box center [817, 425] width 19 height 22
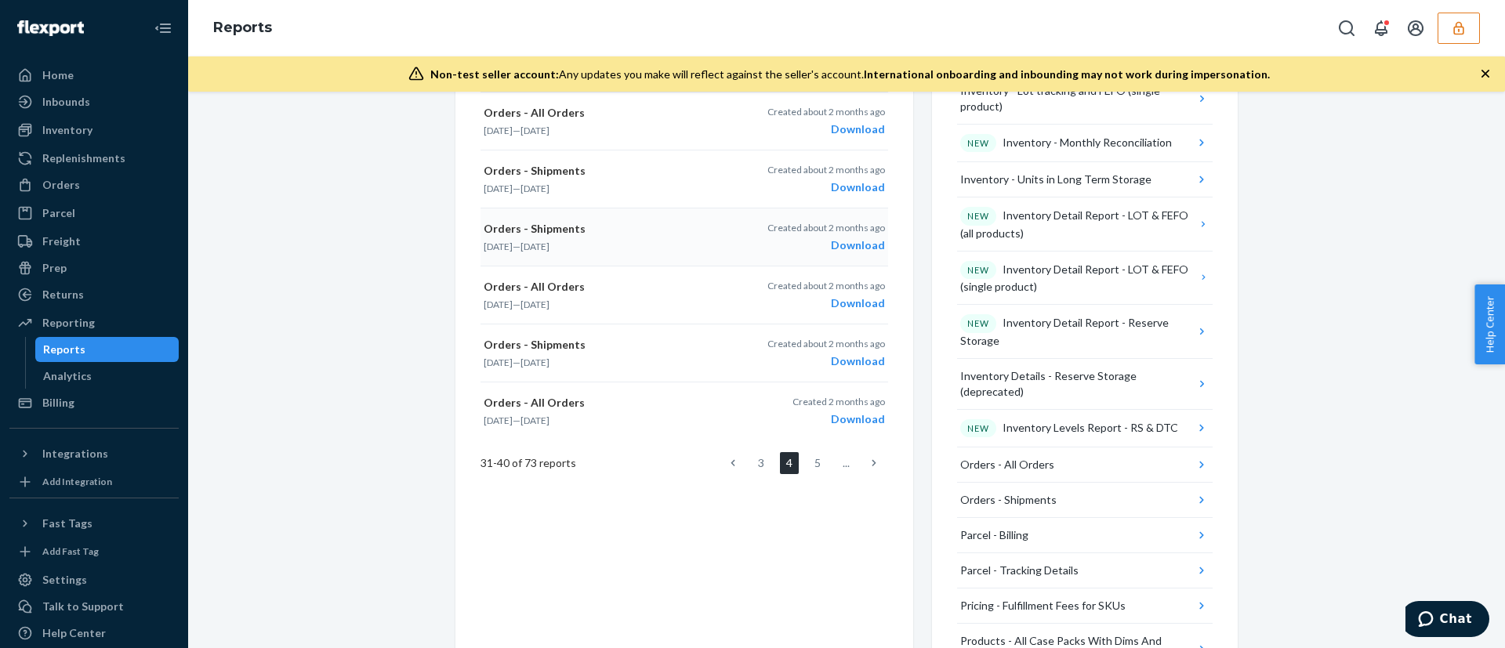
scroll to position [849, 0]
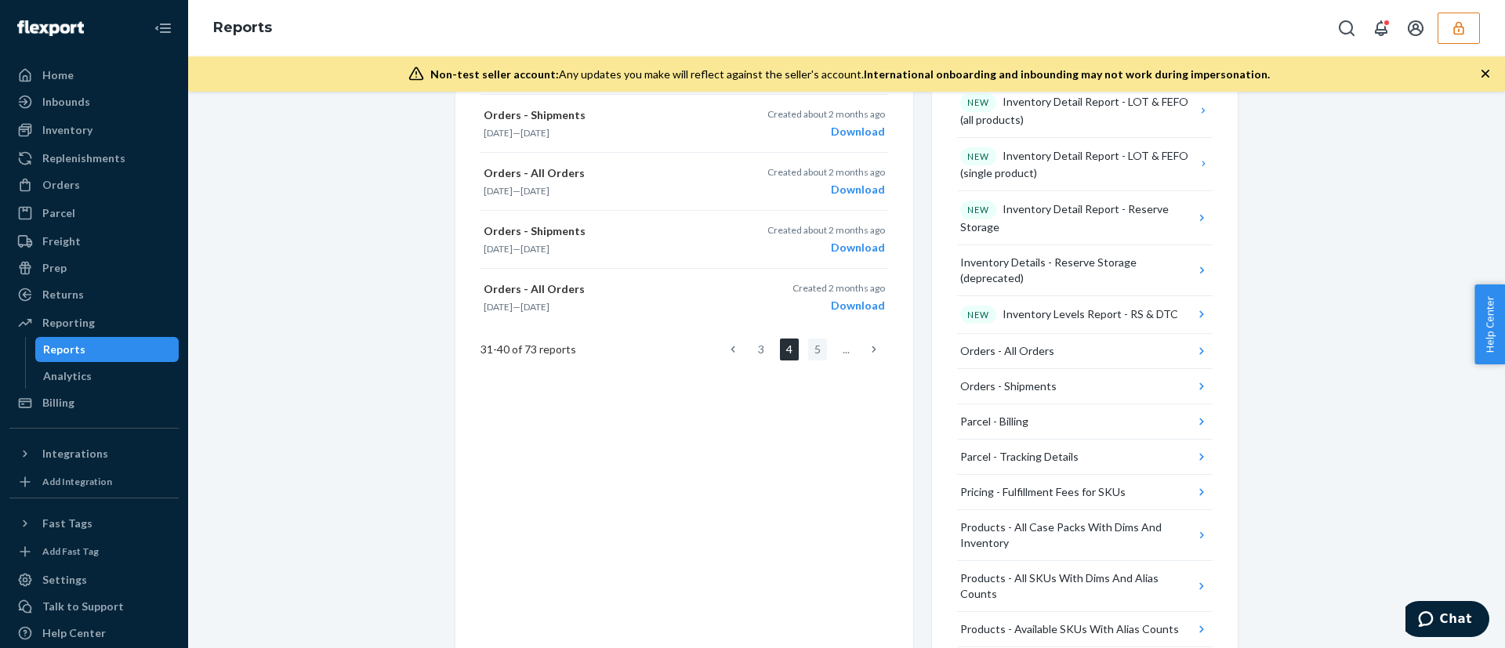
click at [808, 360] on link "5" at bounding box center [817, 350] width 19 height 22
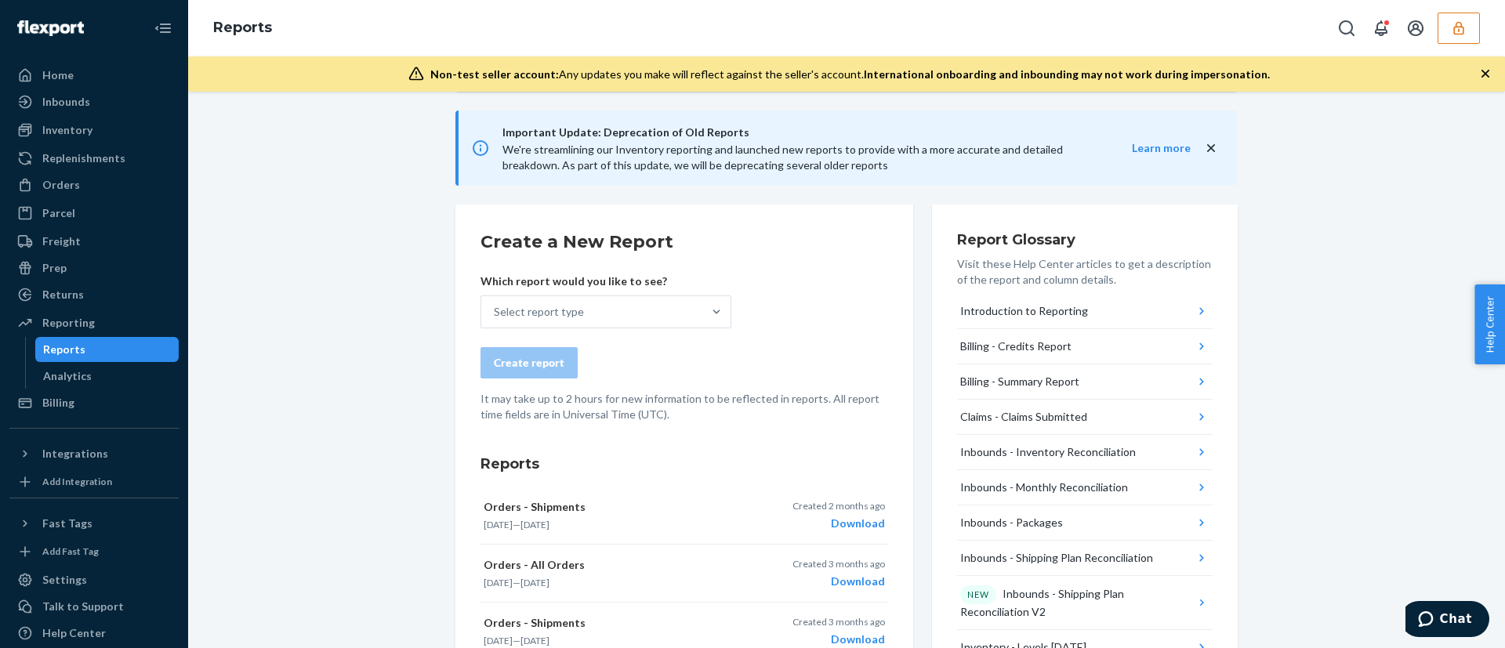
scroll to position [98, 0]
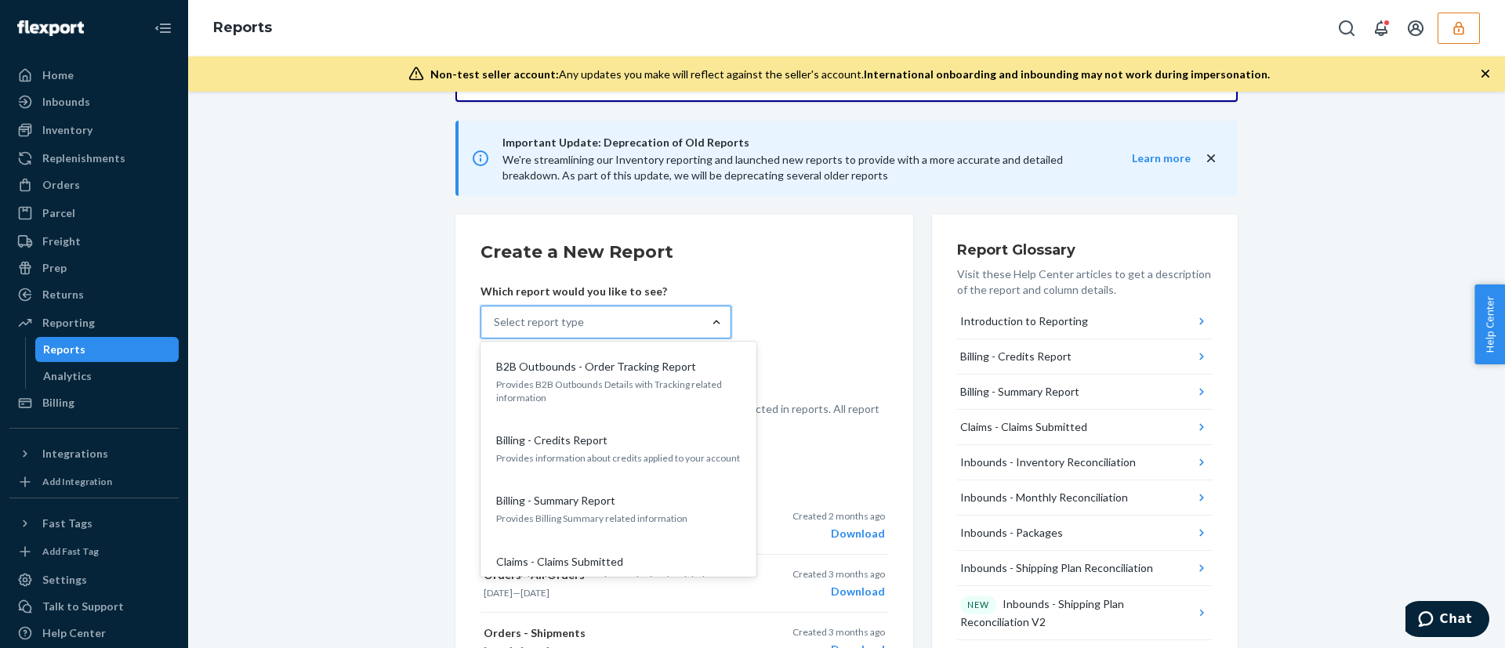
click at [702, 328] on div at bounding box center [716, 322] width 28 height 16
click at [495, 328] on input "option B2B Outbounds - Order Tracking Report focused, 1 of 32. 32 results avail…" at bounding box center [495, 322] width 2 height 16
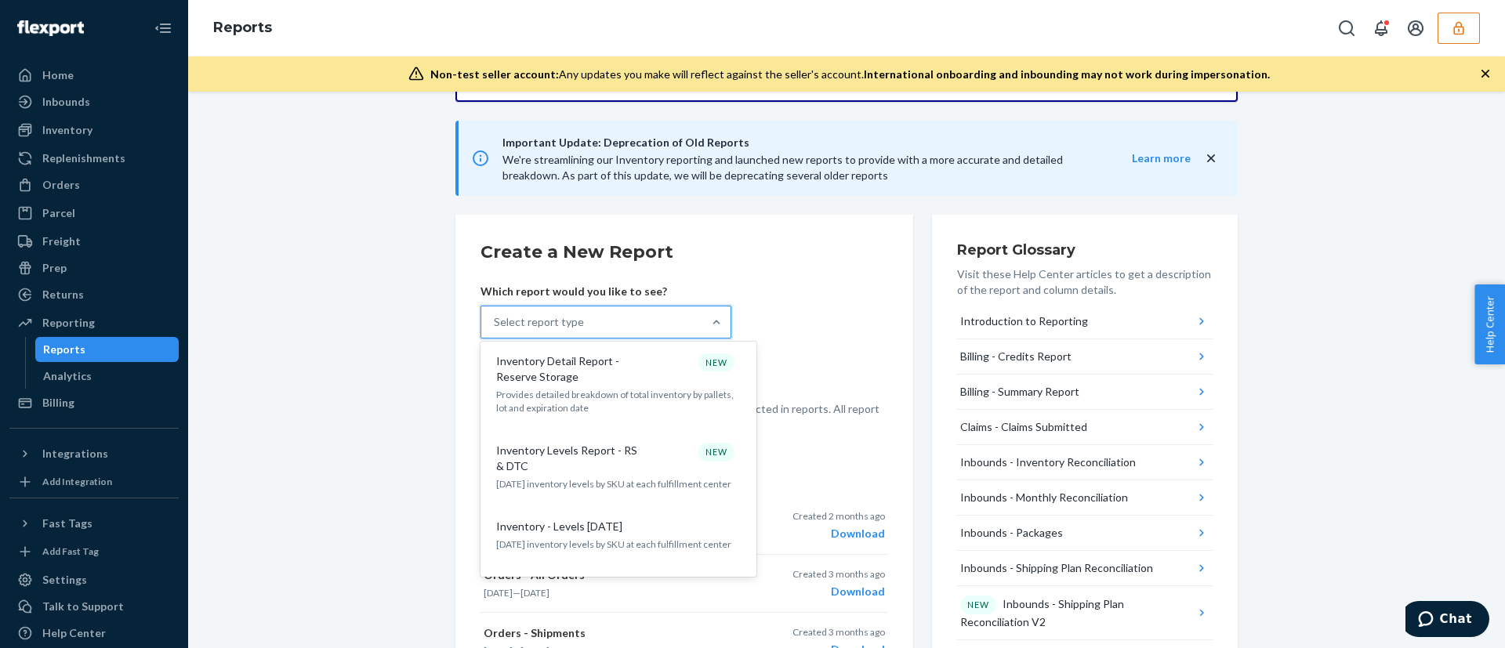
scroll to position [916, 0]
click at [637, 441] on p "Inventory Levels Report - RS & DTC" at bounding box center [571, 456] width 151 height 31
click at [495, 330] on input "option Inventory Levels Report - RS & DTC focused, 14 of 32. 32 results availab…" at bounding box center [495, 322] width 2 height 16
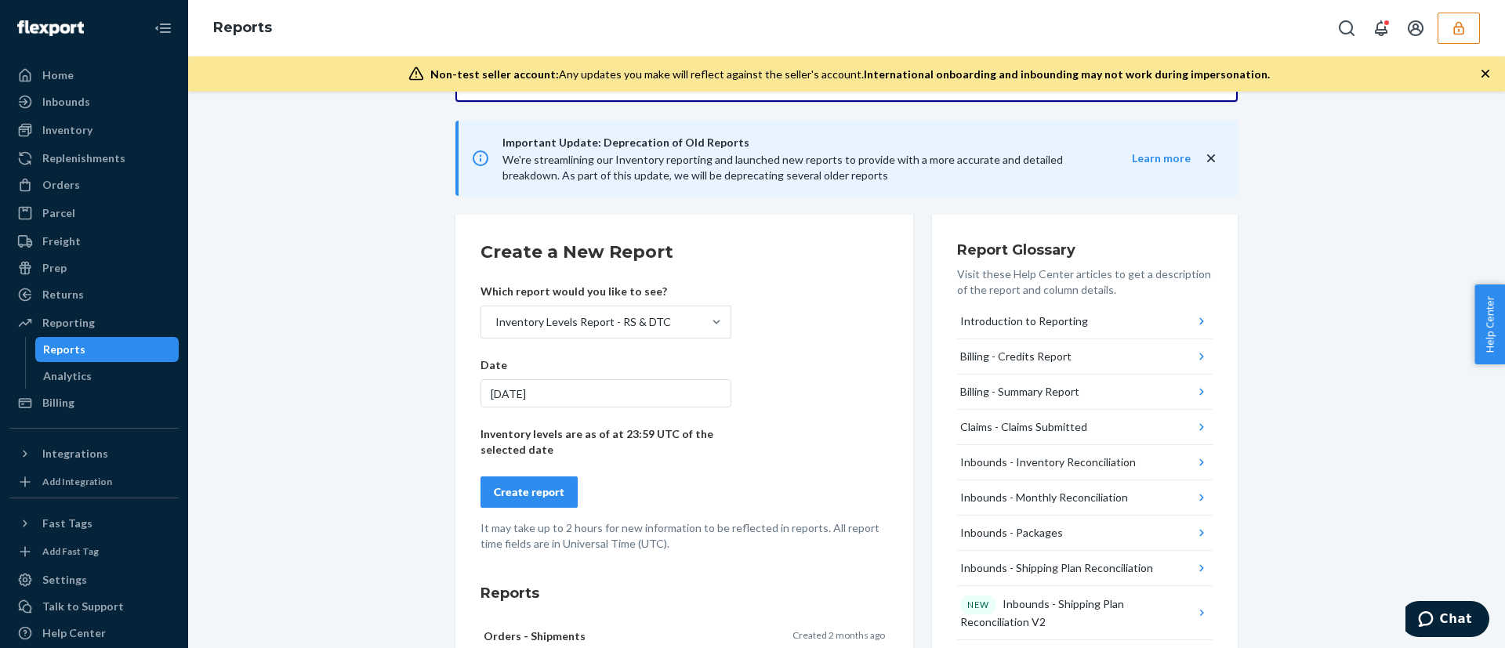
click at [515, 385] on div "9/22/2025" at bounding box center [606, 393] width 251 height 28
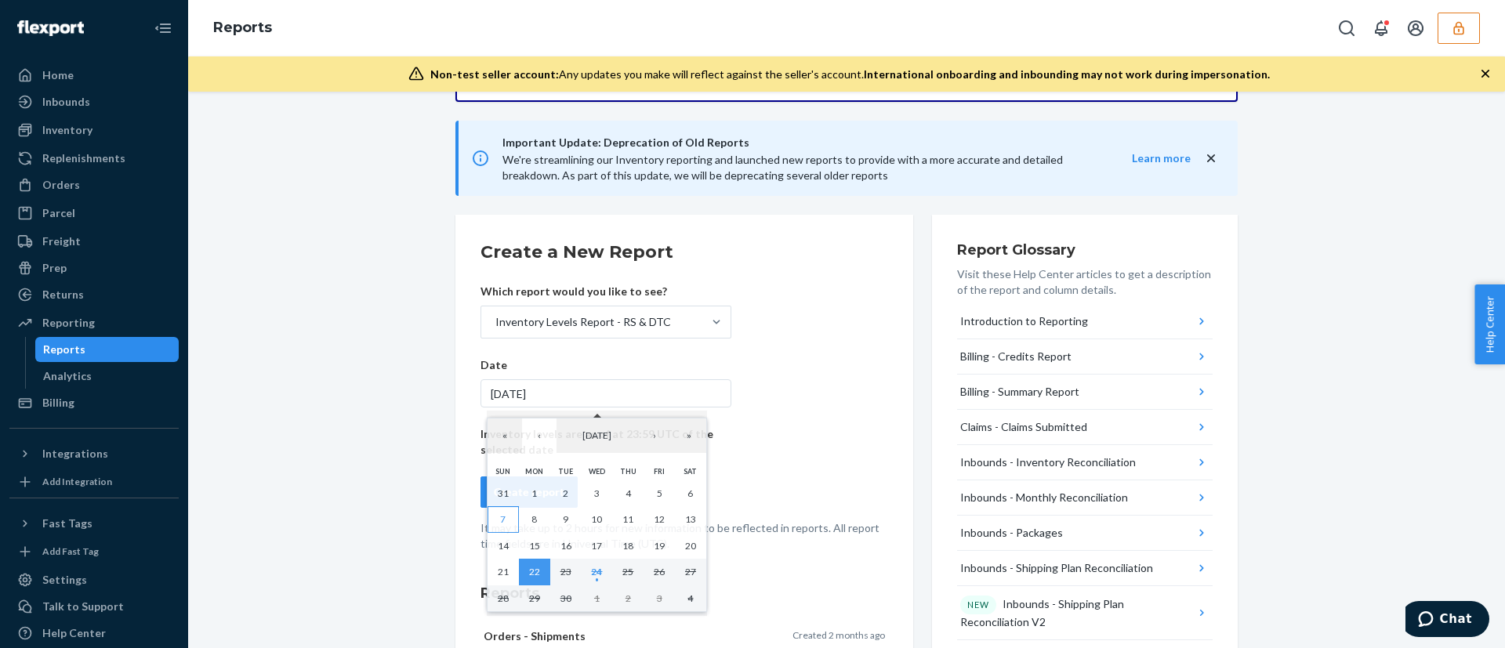
click at [514, 532] on button "7" at bounding box center [503, 519] width 31 height 27
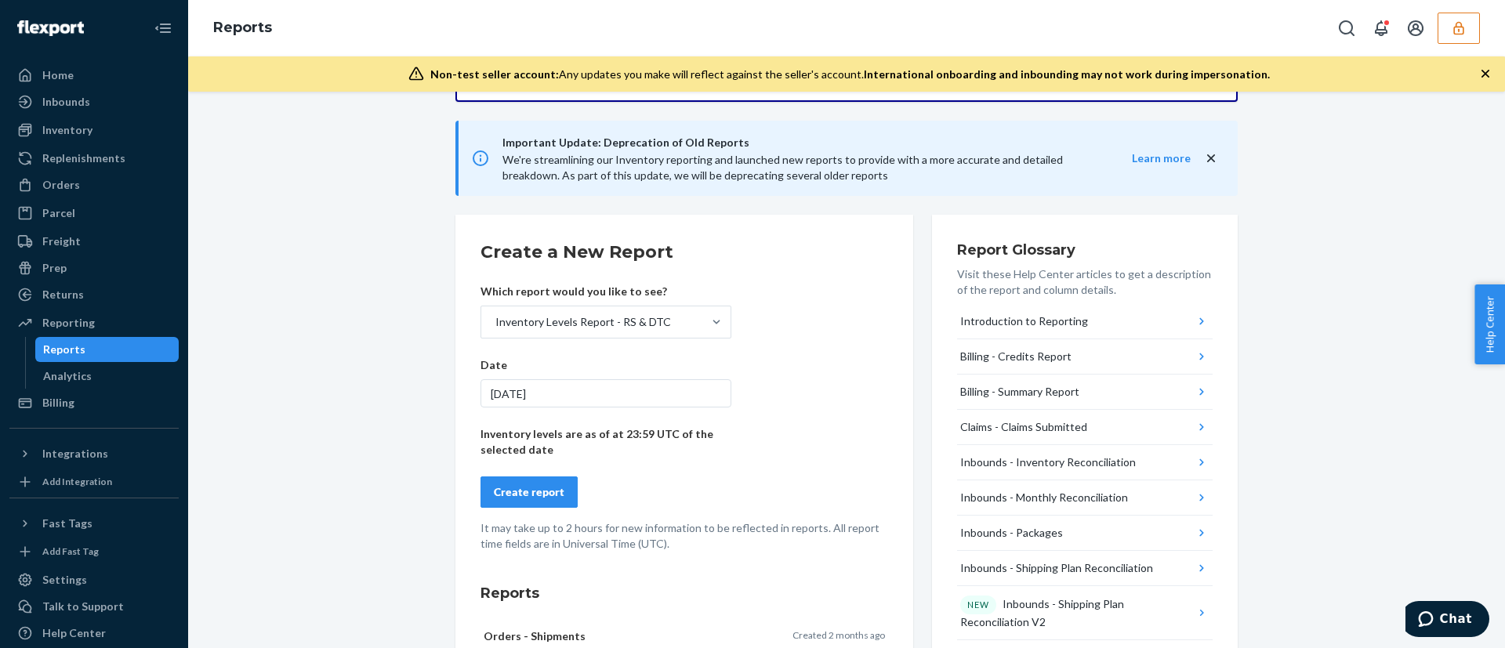
click at [774, 354] on form "Create a New Report Which report would you like to see? Inventory Levels Report…" at bounding box center [685, 396] width 408 height 312
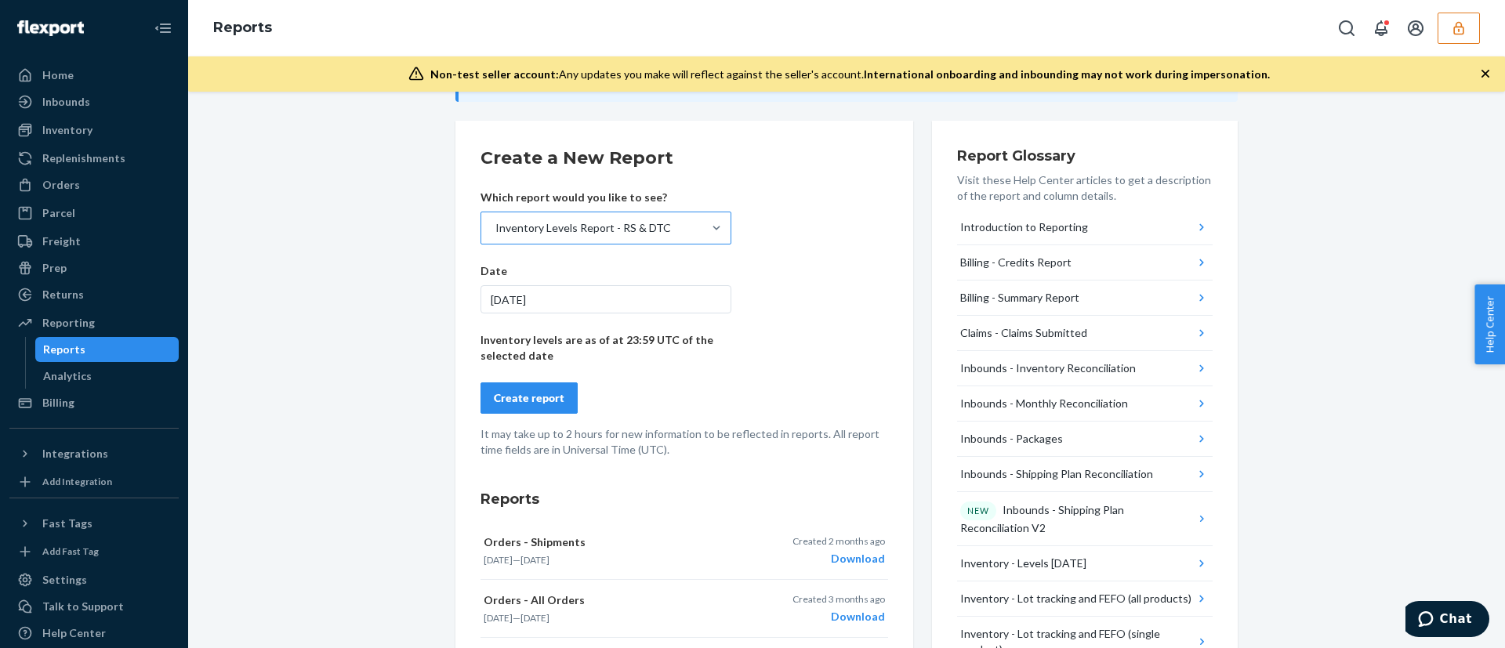
scroll to position [194, 0]
click at [700, 205] on div "Which report would you like to see? Inventory Levels Report - RS & DTC" at bounding box center [606, 215] width 251 height 55
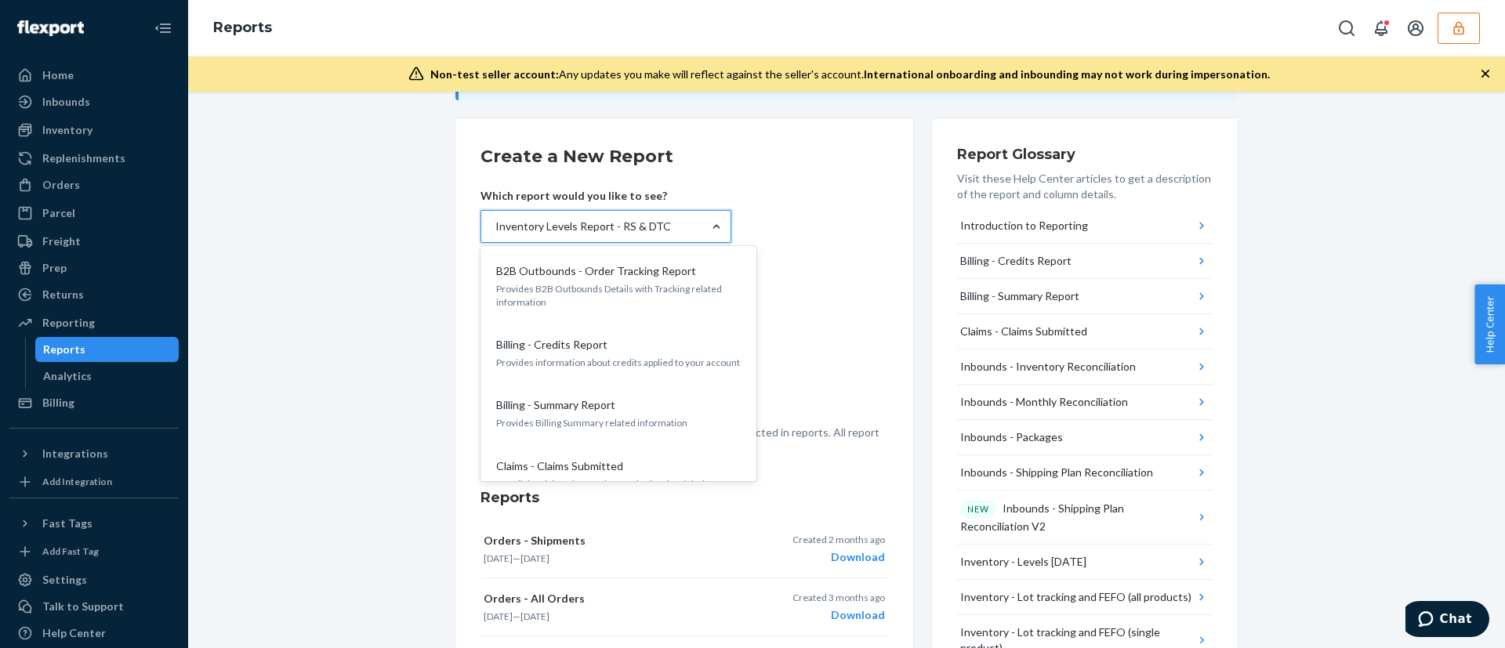
scroll to position [841, 0]
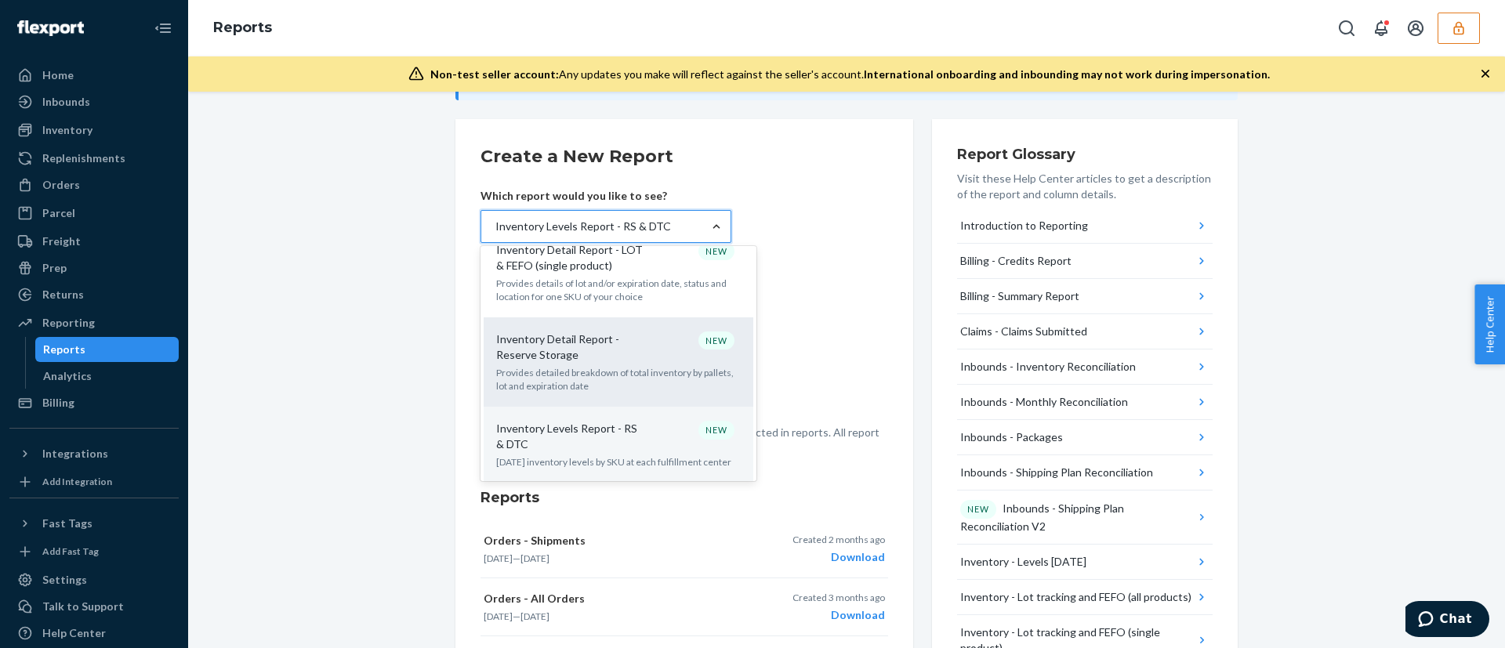
click at [626, 336] on div "Inventory Detail Report - Reserve Storage NEW Provides detailed breakdown of to…" at bounding box center [618, 362] width 251 height 77
click at [495, 234] on input "option Inventory Levels Report - RS & DTC, selected. option Inventory Detail Re…" at bounding box center [495, 227] width 2 height 16
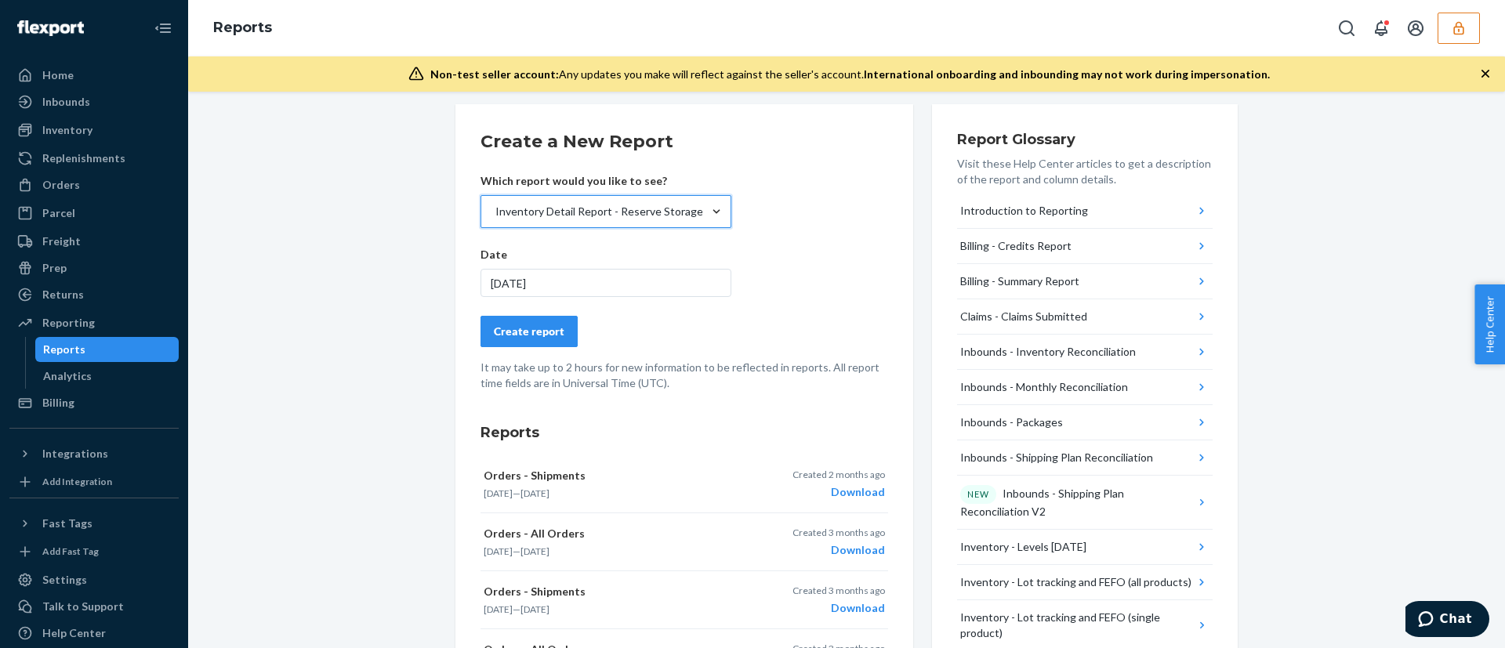
scroll to position [206, 0]
click at [724, 218] on form "Create a New Report Which report would you like to see? Inventory Detail Report…" at bounding box center [685, 263] width 408 height 262
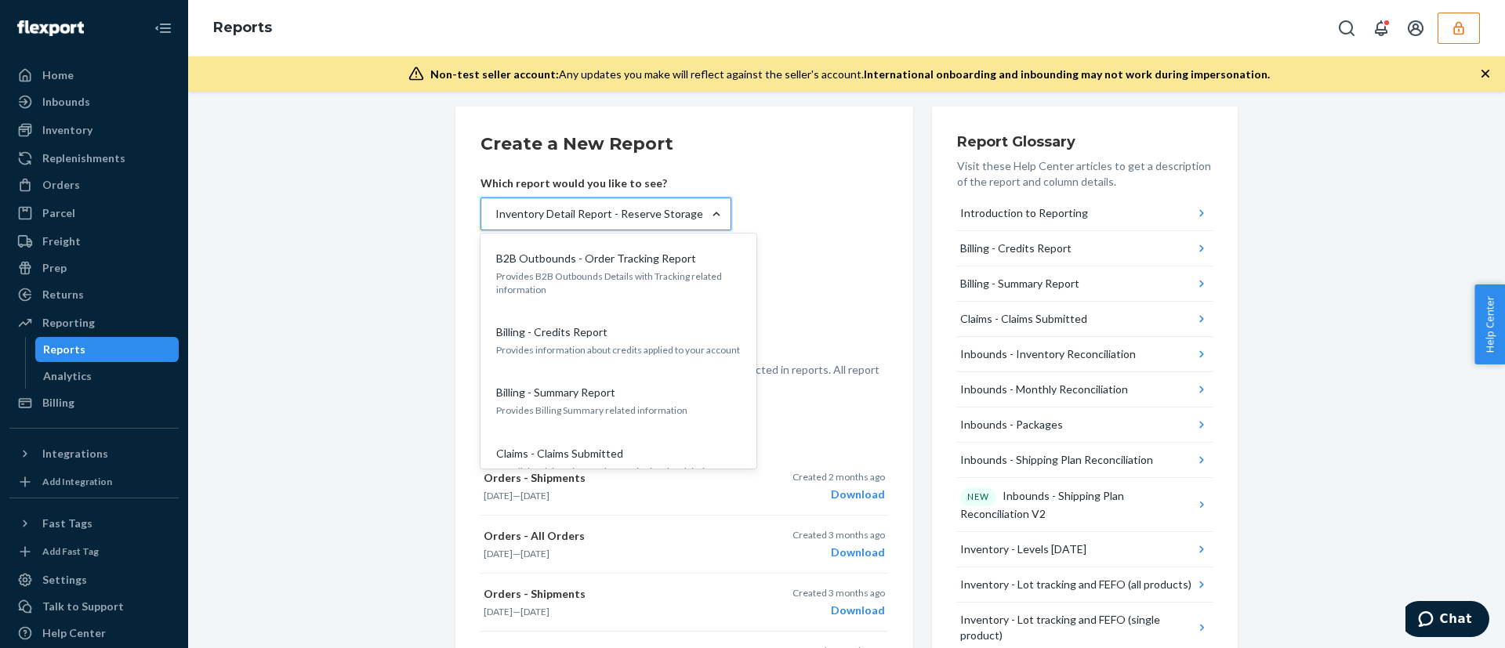
click at [718, 214] on div at bounding box center [716, 214] width 28 height 16
click at [495, 214] on input "option Inventory Detail Report - Reserve Storage, selected. option Inventory De…" at bounding box center [495, 214] width 2 height 16
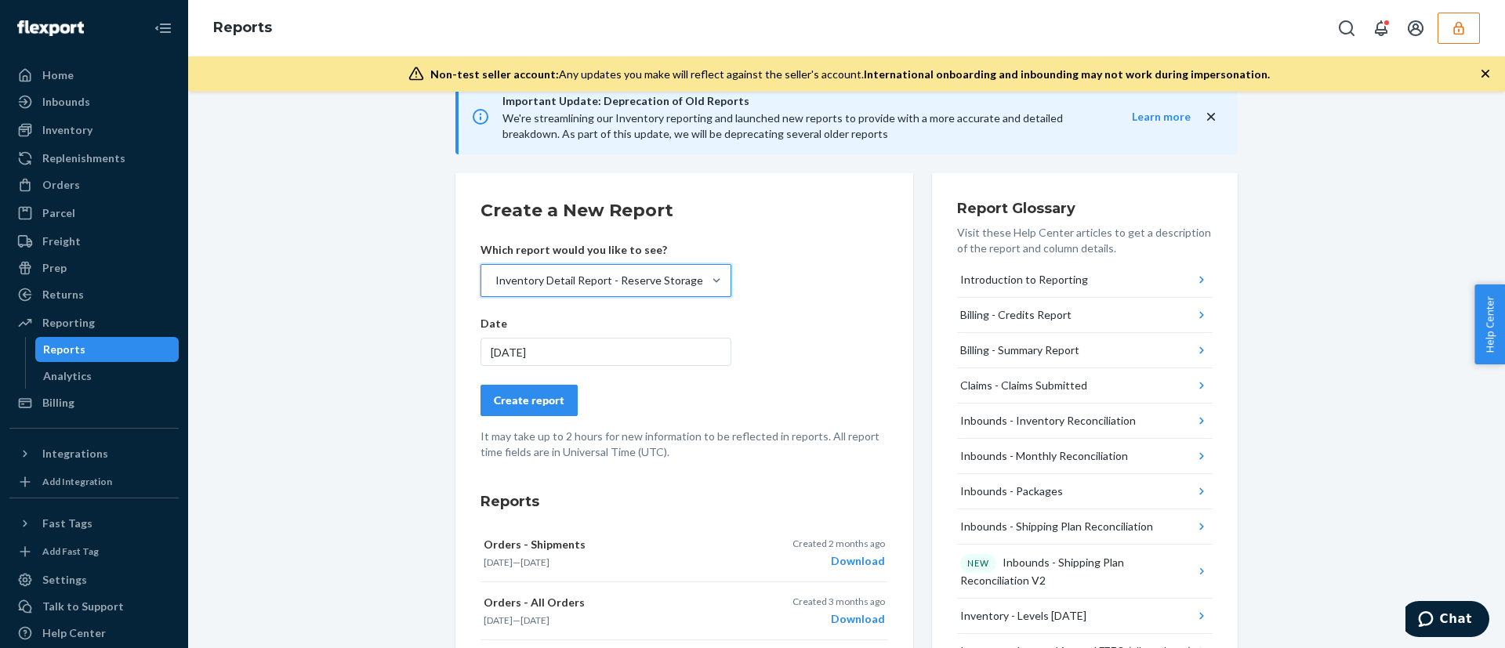
scroll to position [138, 0]
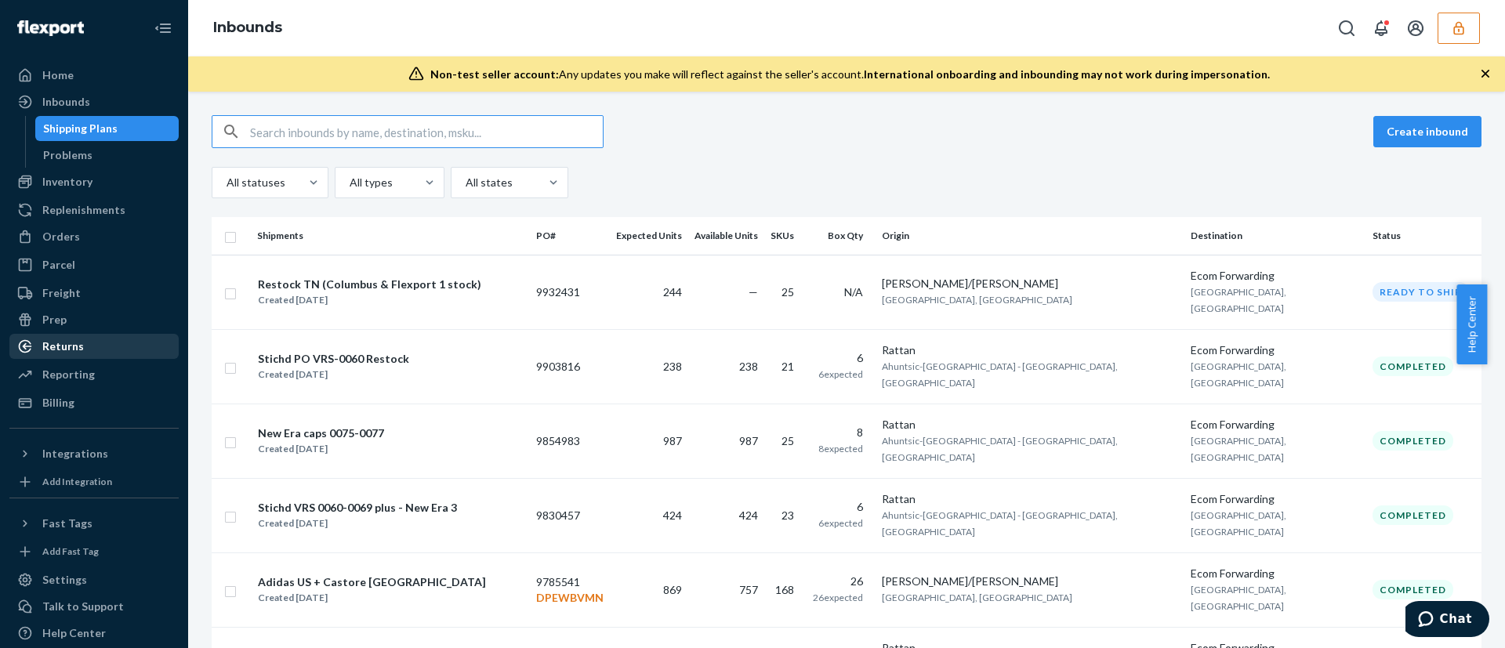
scroll to position [43, 0]
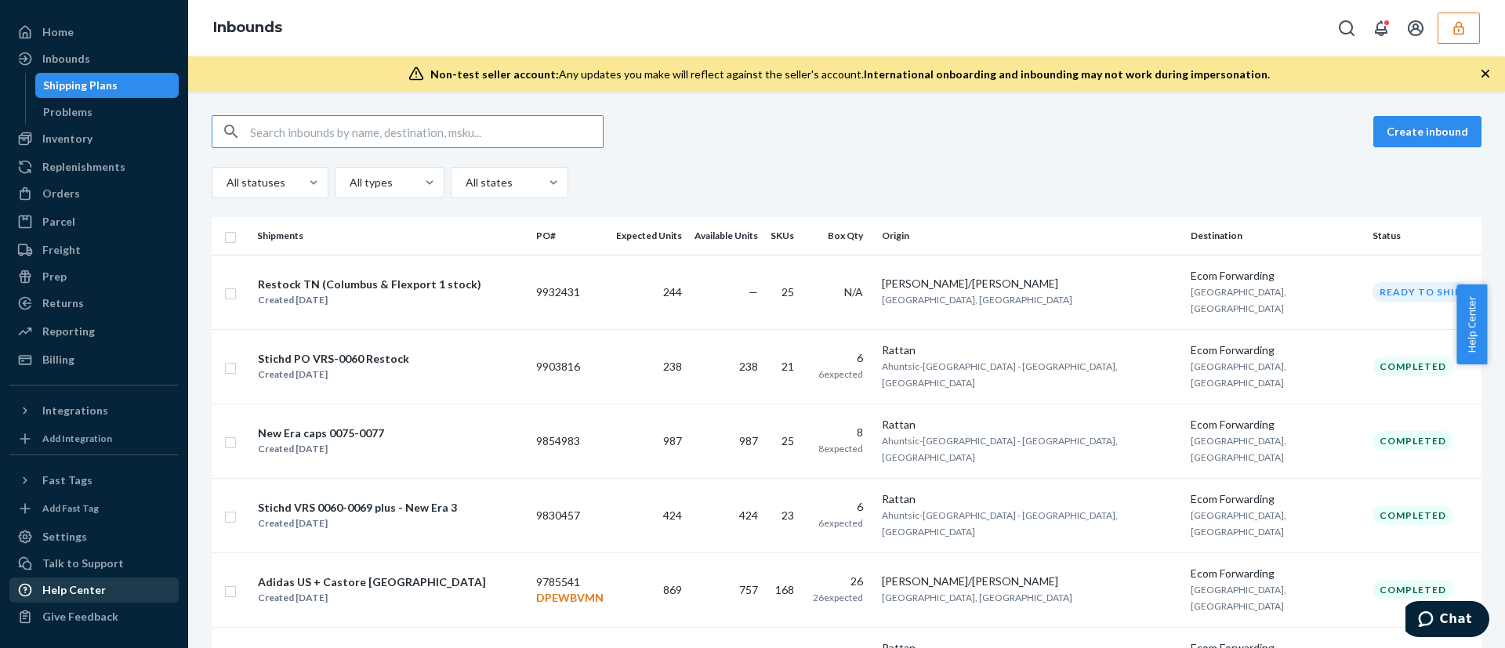
click at [116, 582] on div "Help Center" at bounding box center [94, 590] width 166 height 22
